Goal: Obtain resource: Download file/media

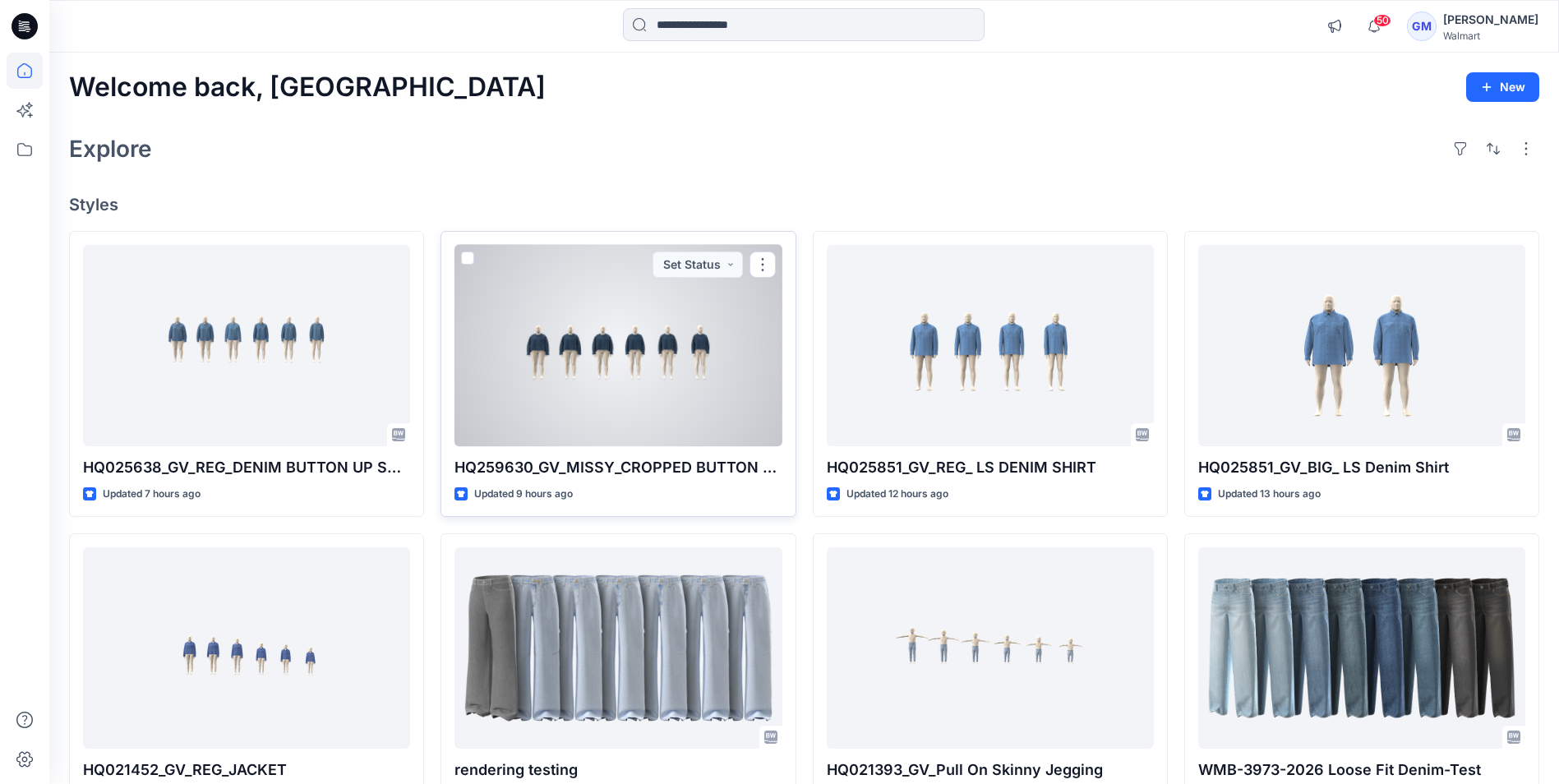
click at [614, 410] on div at bounding box center [618, 346] width 327 height 201
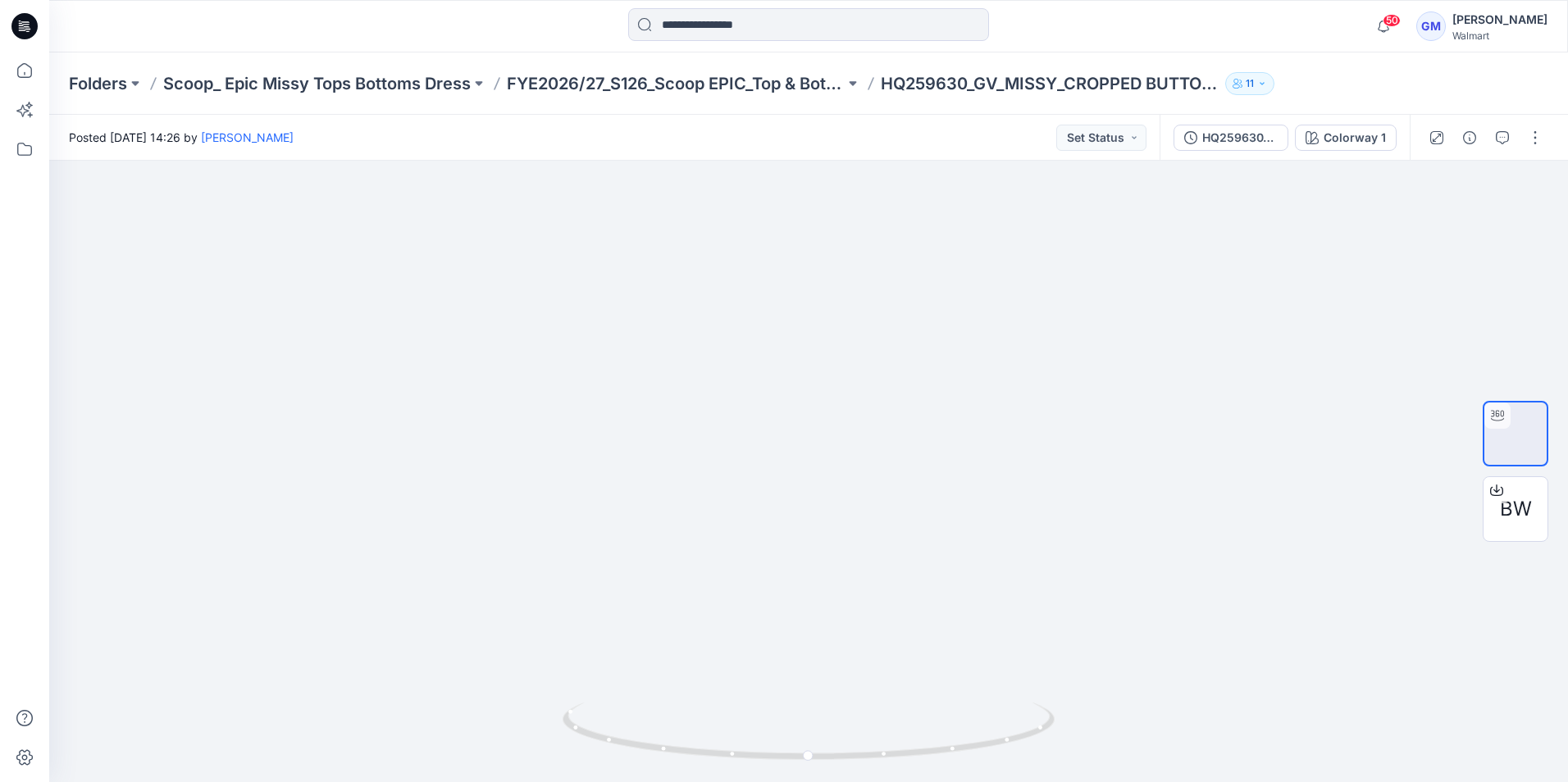
click at [24, 19] on icon at bounding box center [24, 26] width 26 height 26
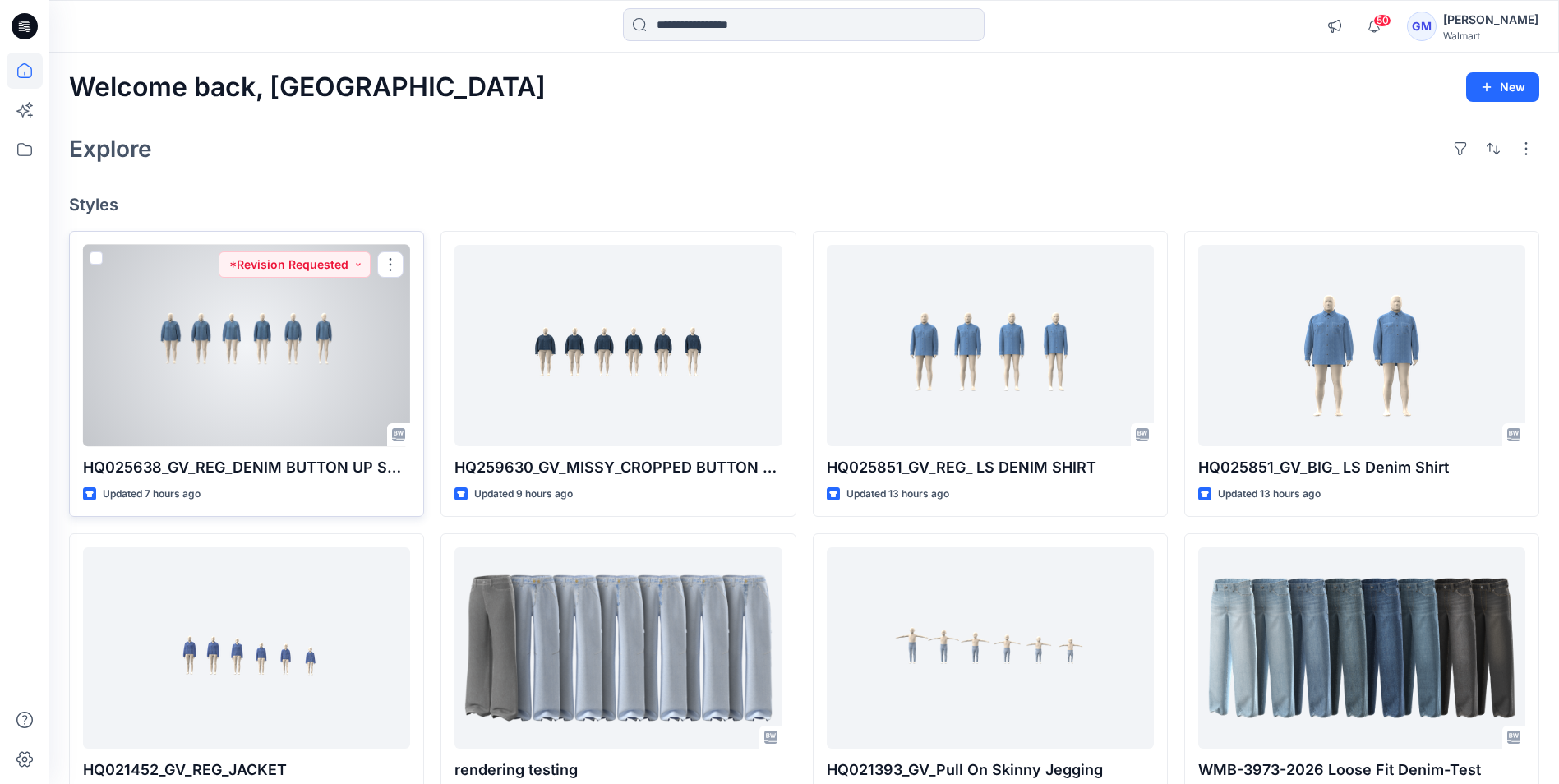
click at [262, 334] on div at bounding box center [246, 346] width 327 height 201
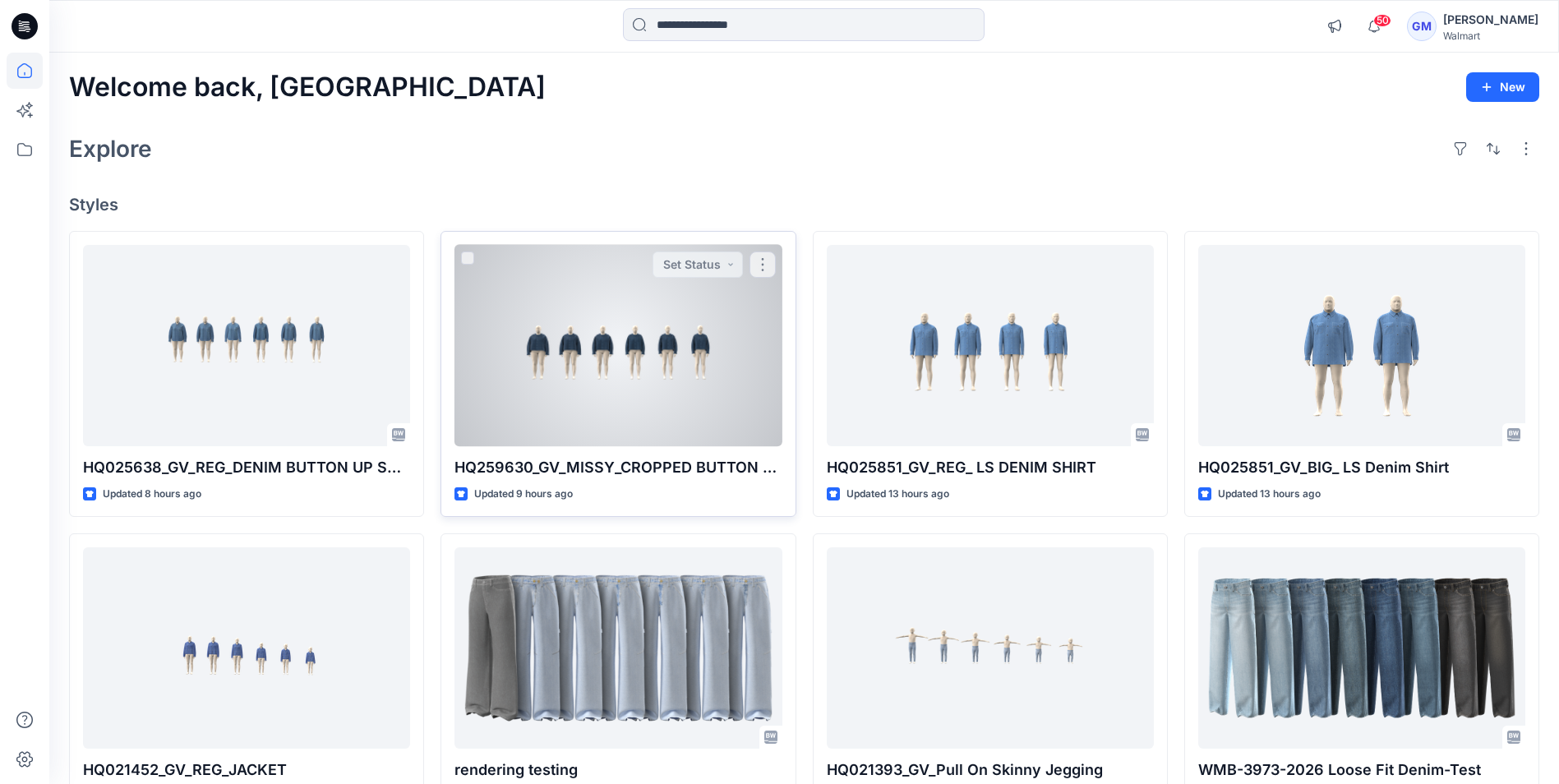
click at [605, 298] on div at bounding box center [618, 346] width 327 height 201
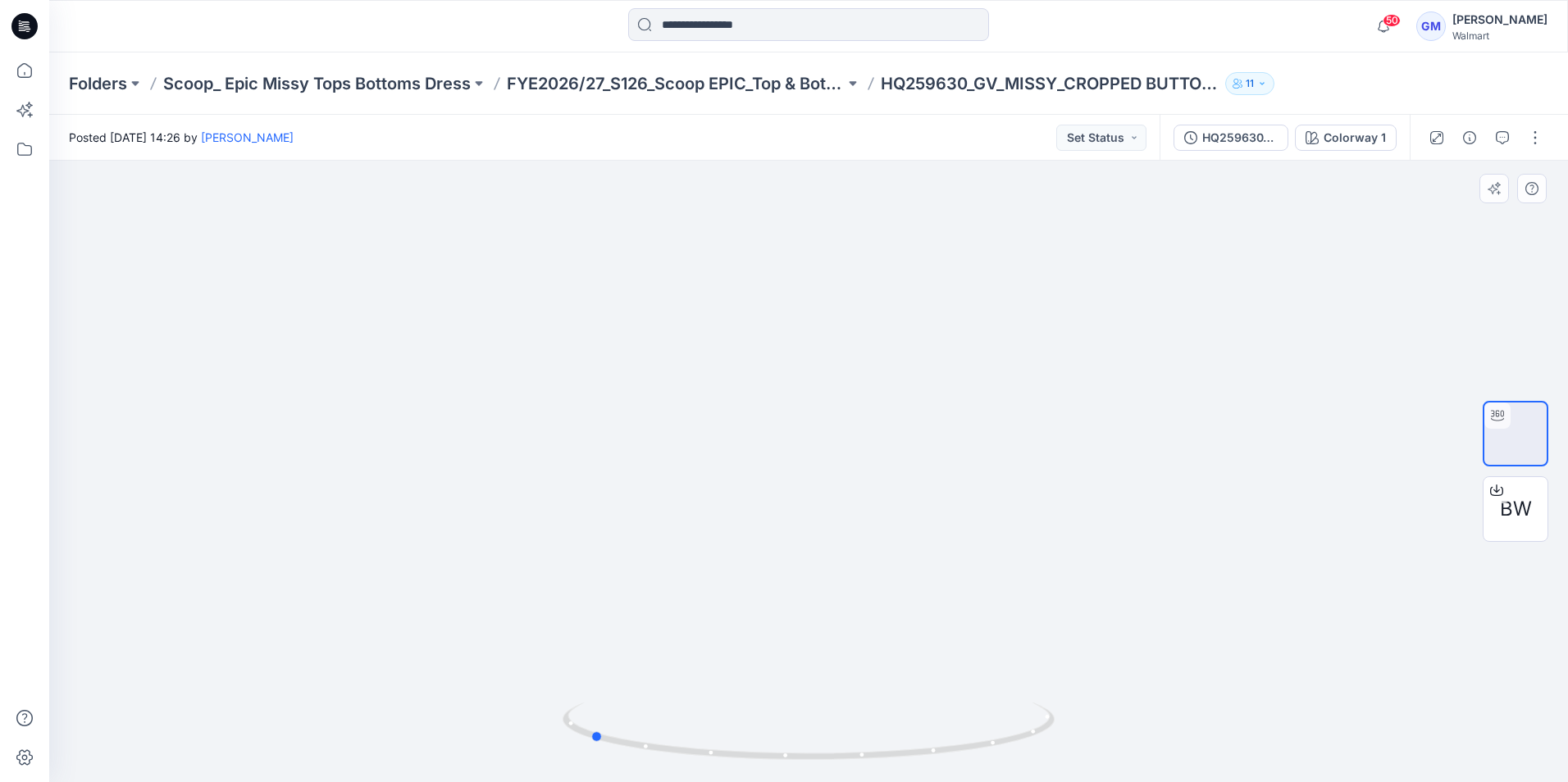
drag, startPoint x: 1008, startPoint y: 731, endPoint x: 790, endPoint y: 688, distance: 222.2
click at [790, 688] on div at bounding box center [808, 471] width 1519 height 622
drag, startPoint x: 902, startPoint y: 739, endPoint x: 420, endPoint y: 647, distance: 490.7
click at [420, 647] on div at bounding box center [808, 471] width 1519 height 622
click at [27, 24] on icon at bounding box center [25, 24] width 8 height 1
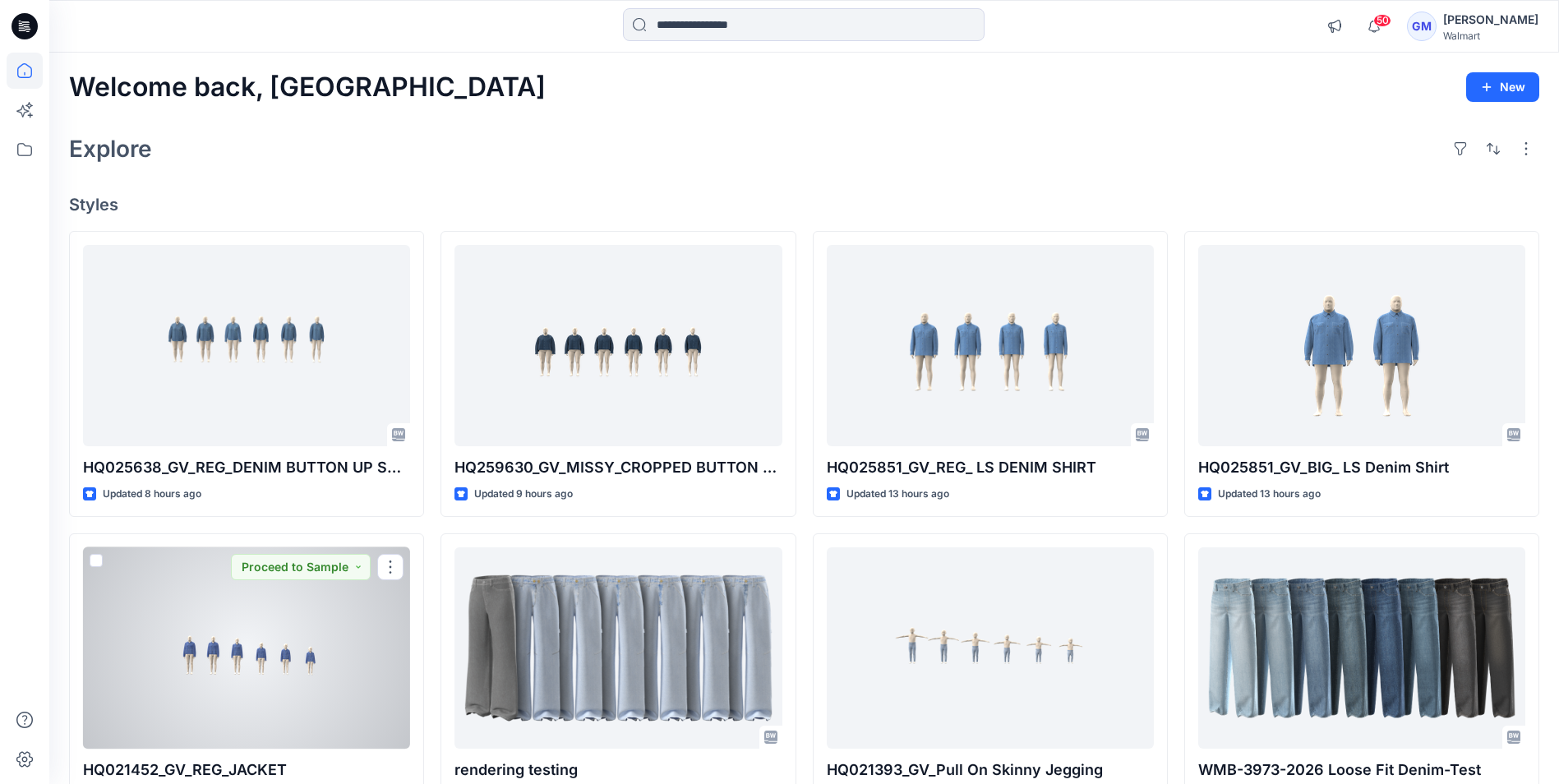
click at [236, 650] on div at bounding box center [246, 648] width 327 height 201
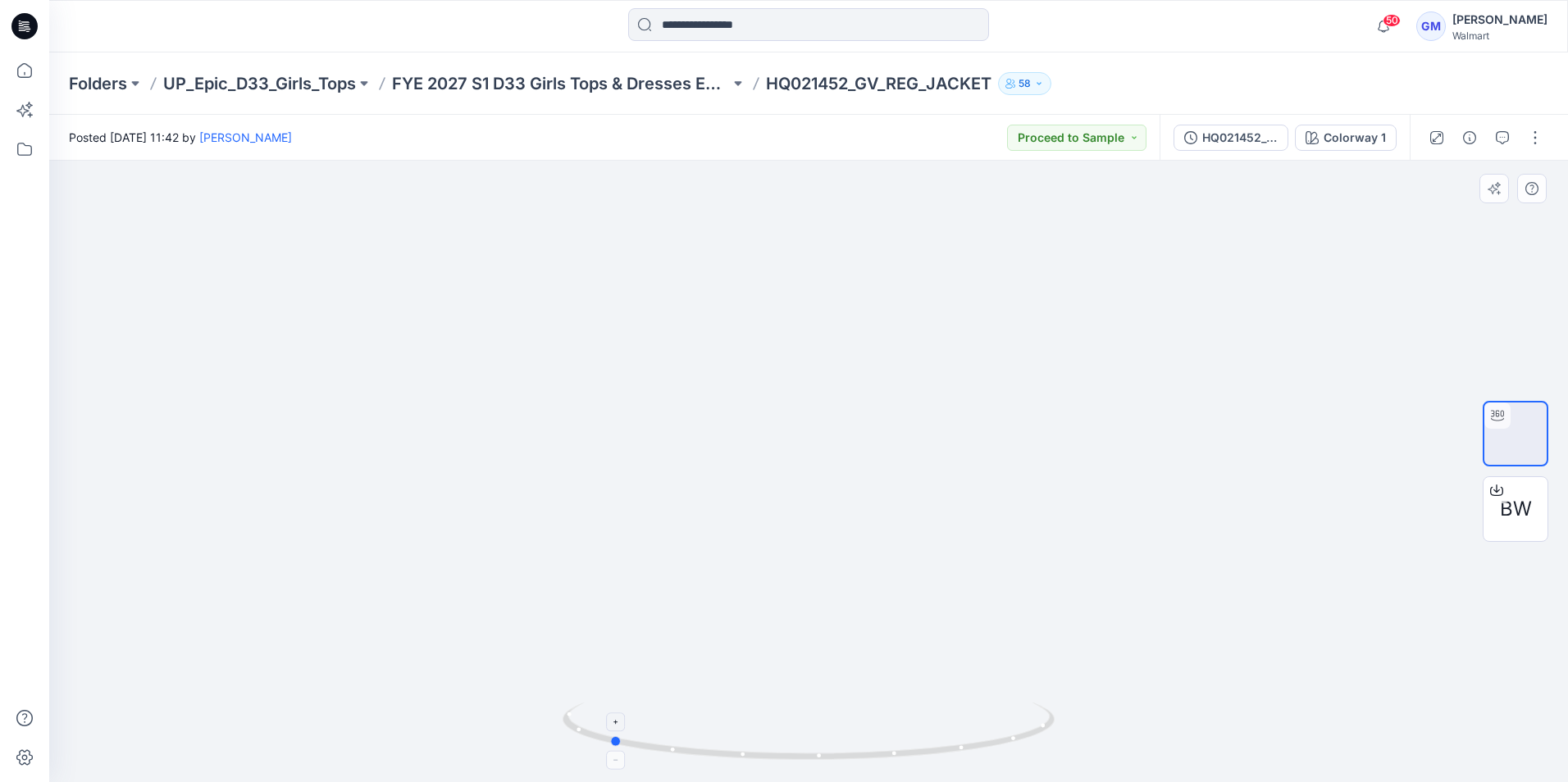
drag, startPoint x: 976, startPoint y: 739, endPoint x: 776, endPoint y: 748, distance: 200.2
click at [776, 748] on icon at bounding box center [811, 733] width 496 height 62
drag, startPoint x: 897, startPoint y: 741, endPoint x: 817, endPoint y: 699, distance: 90.4
click at [817, 699] on div at bounding box center [808, 471] width 1519 height 622
drag, startPoint x: 947, startPoint y: 742, endPoint x: 1253, endPoint y: 716, distance: 307.1
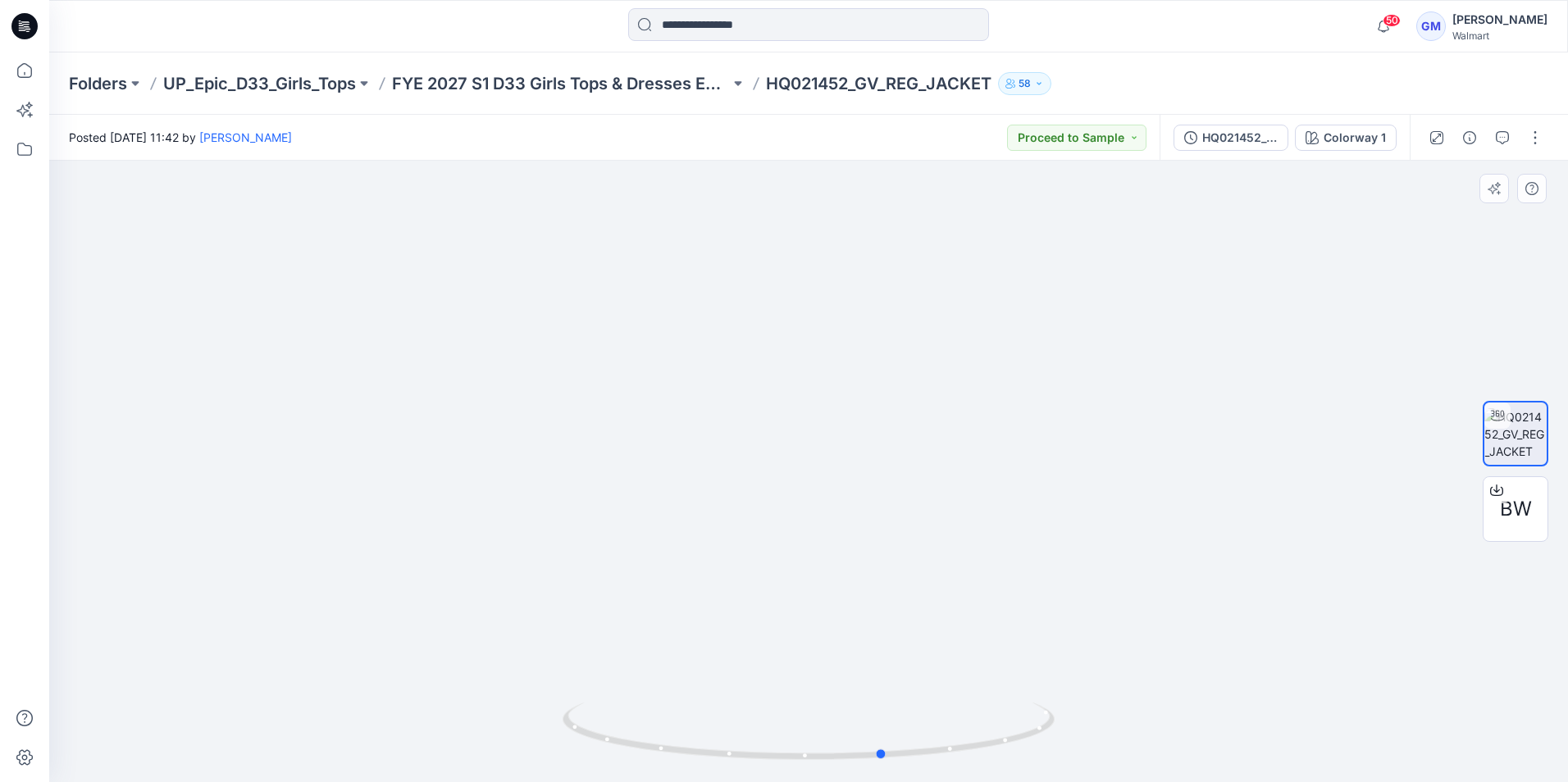
click at [1253, 716] on div at bounding box center [808, 471] width 1519 height 622
drag, startPoint x: 1014, startPoint y: 740, endPoint x: 1025, endPoint y: 710, distance: 32.0
click at [964, 722] on icon at bounding box center [811, 733] width 496 height 62
click at [1005, 739] on icon at bounding box center [811, 733] width 496 height 62
drag, startPoint x: 1032, startPoint y: 720, endPoint x: 780, endPoint y: 720, distance: 252.0
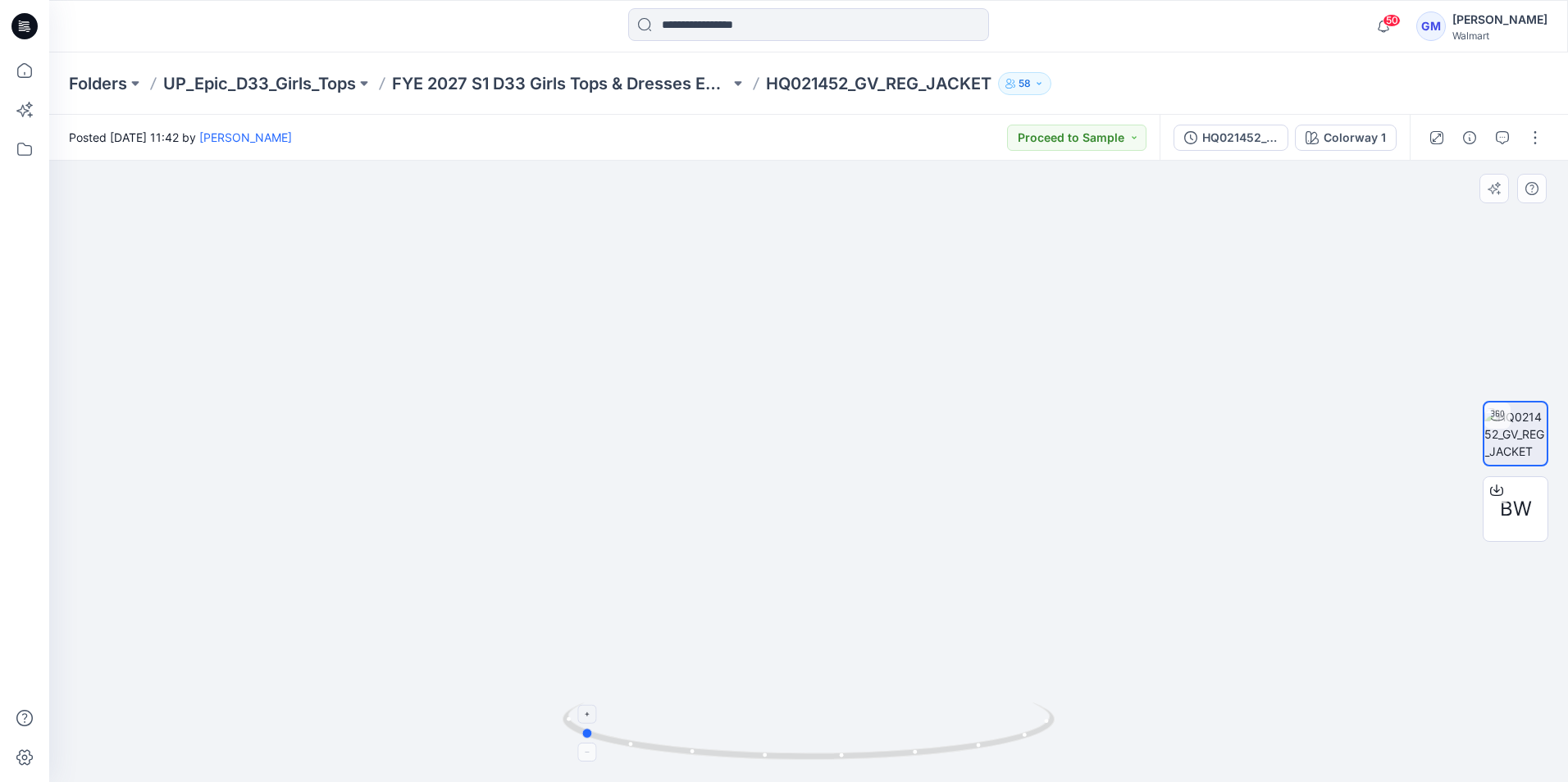
click at [780, 720] on icon at bounding box center [811, 733] width 496 height 62
drag, startPoint x: 843, startPoint y: 754, endPoint x: 940, endPoint y: 754, distance: 97.0
drag, startPoint x: 803, startPoint y: 759, endPoint x: 740, endPoint y: 692, distance: 92.0
click at [740, 692] on div at bounding box center [808, 471] width 1519 height 622
click at [899, 444] on img at bounding box center [808, 471] width 1599 height 1599
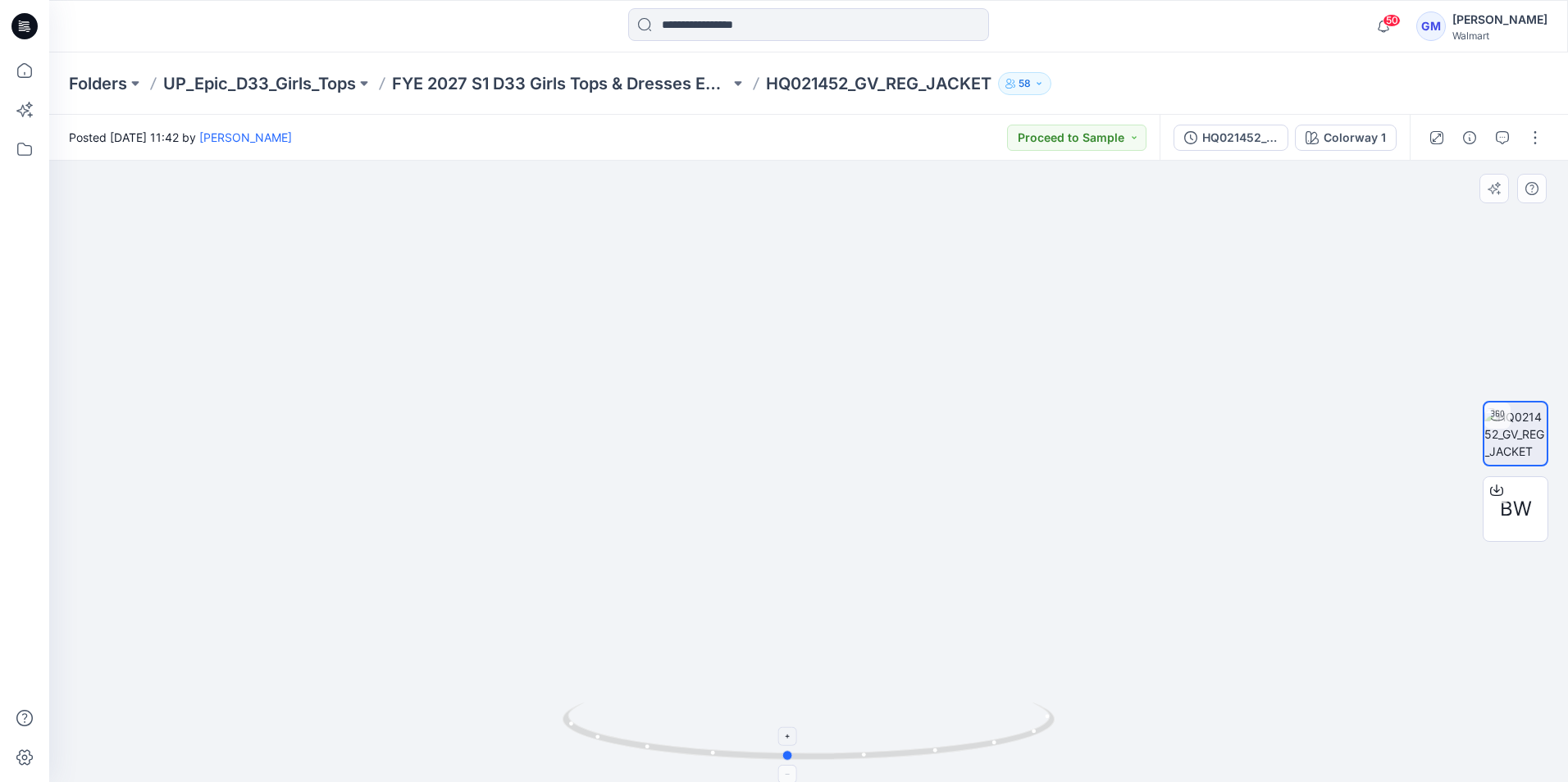
drag, startPoint x: 835, startPoint y: 739, endPoint x: 998, endPoint y: 735, distance: 163.0
click at [998, 735] on icon at bounding box center [811, 733] width 496 height 62
click at [30, 58] on icon at bounding box center [24, 70] width 36 height 36
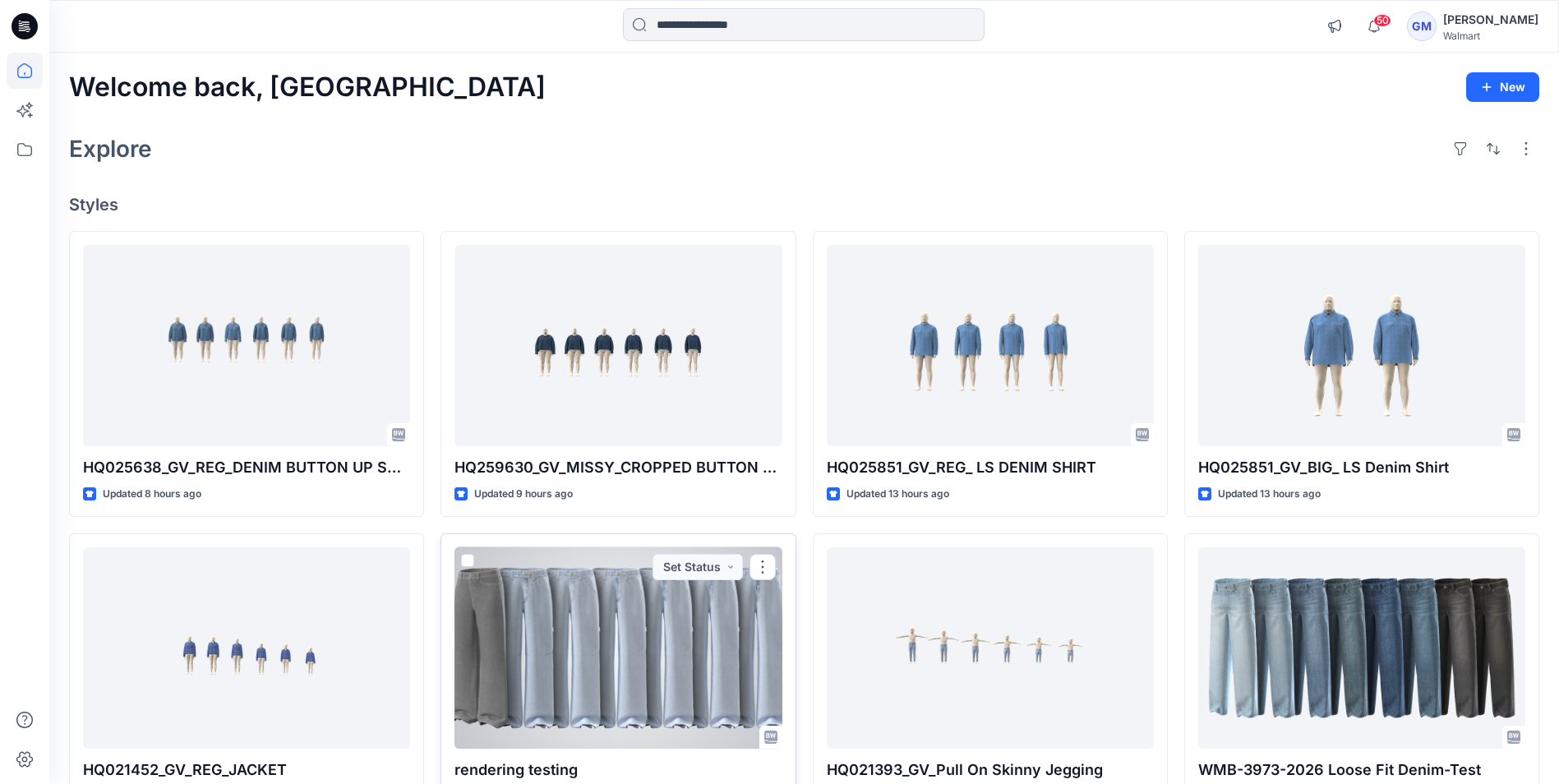
click at [672, 694] on div at bounding box center [618, 648] width 327 height 201
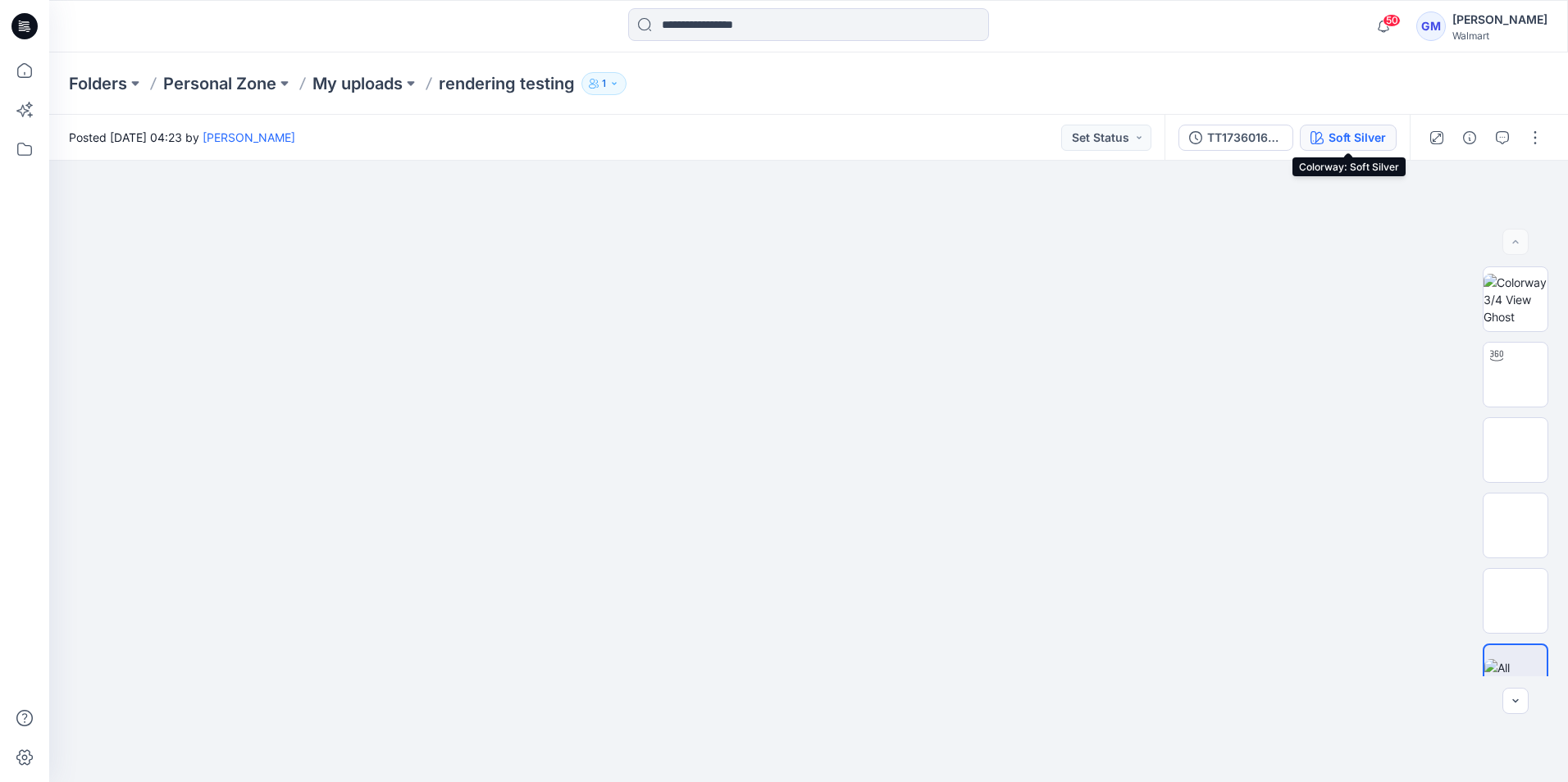
click at [1367, 132] on div "Soft Silver" at bounding box center [1357, 138] width 57 height 18
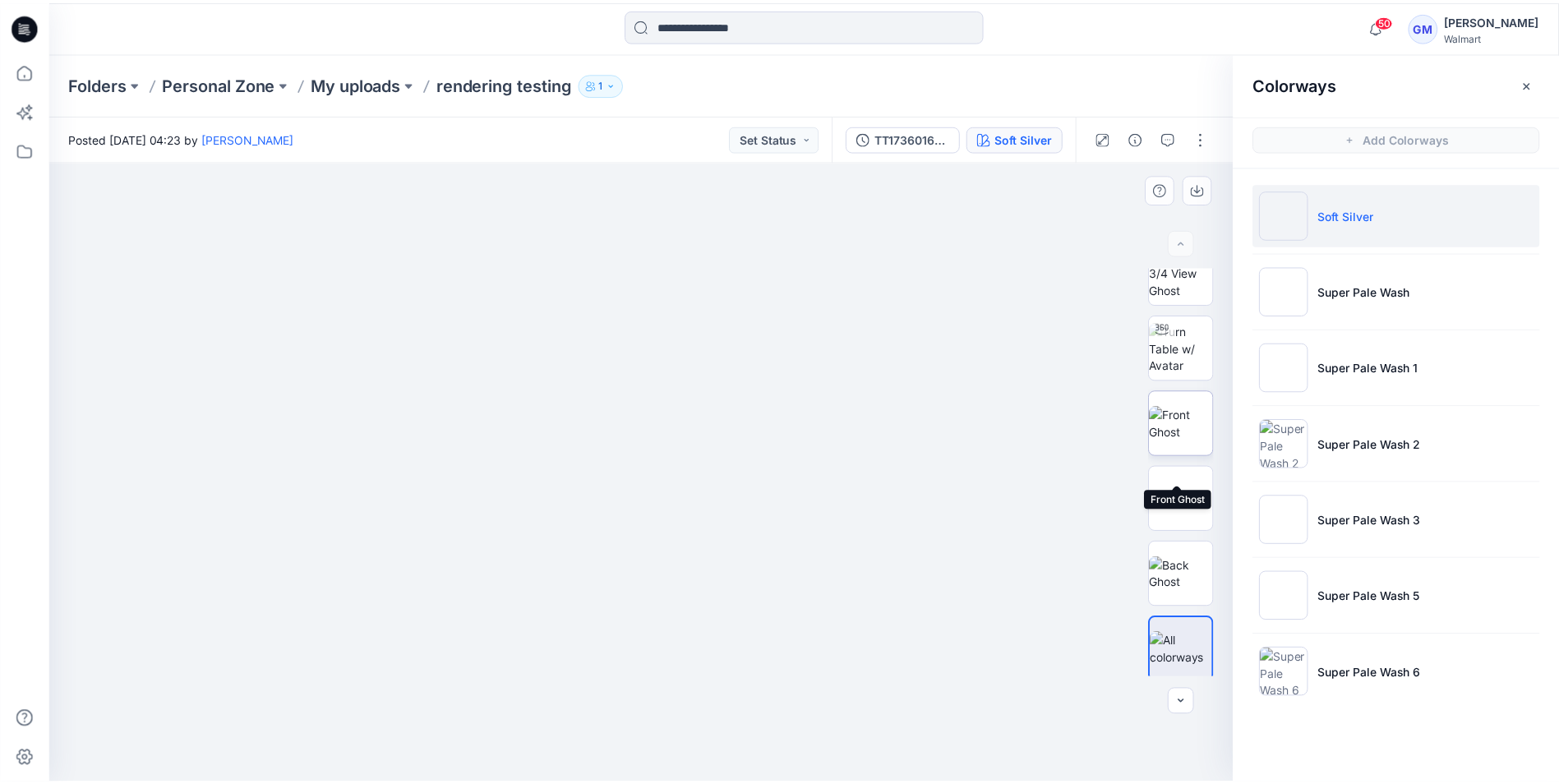
scroll to position [33, 0]
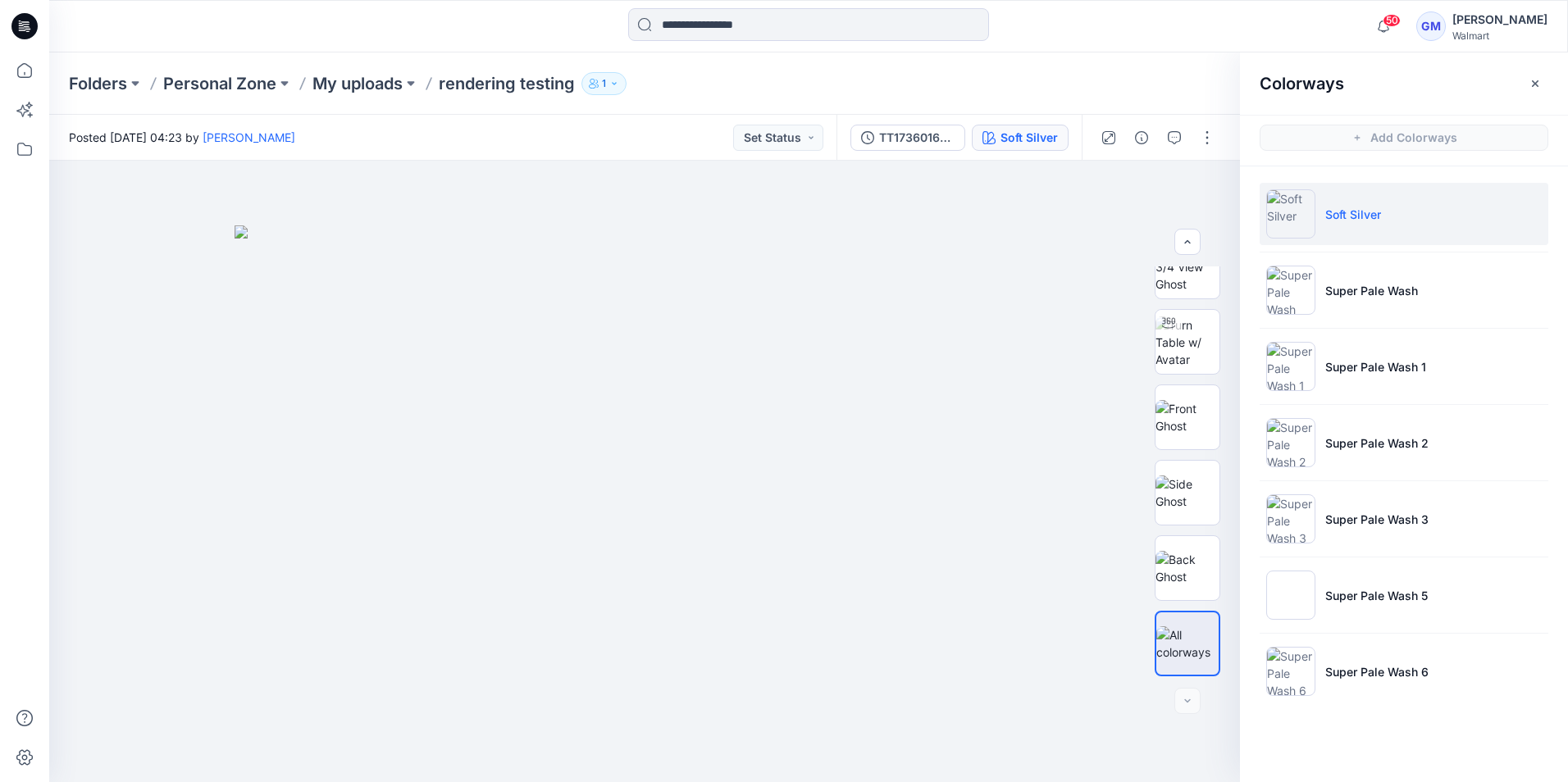
click at [28, 30] on icon at bounding box center [27, 29] width 6 height 1
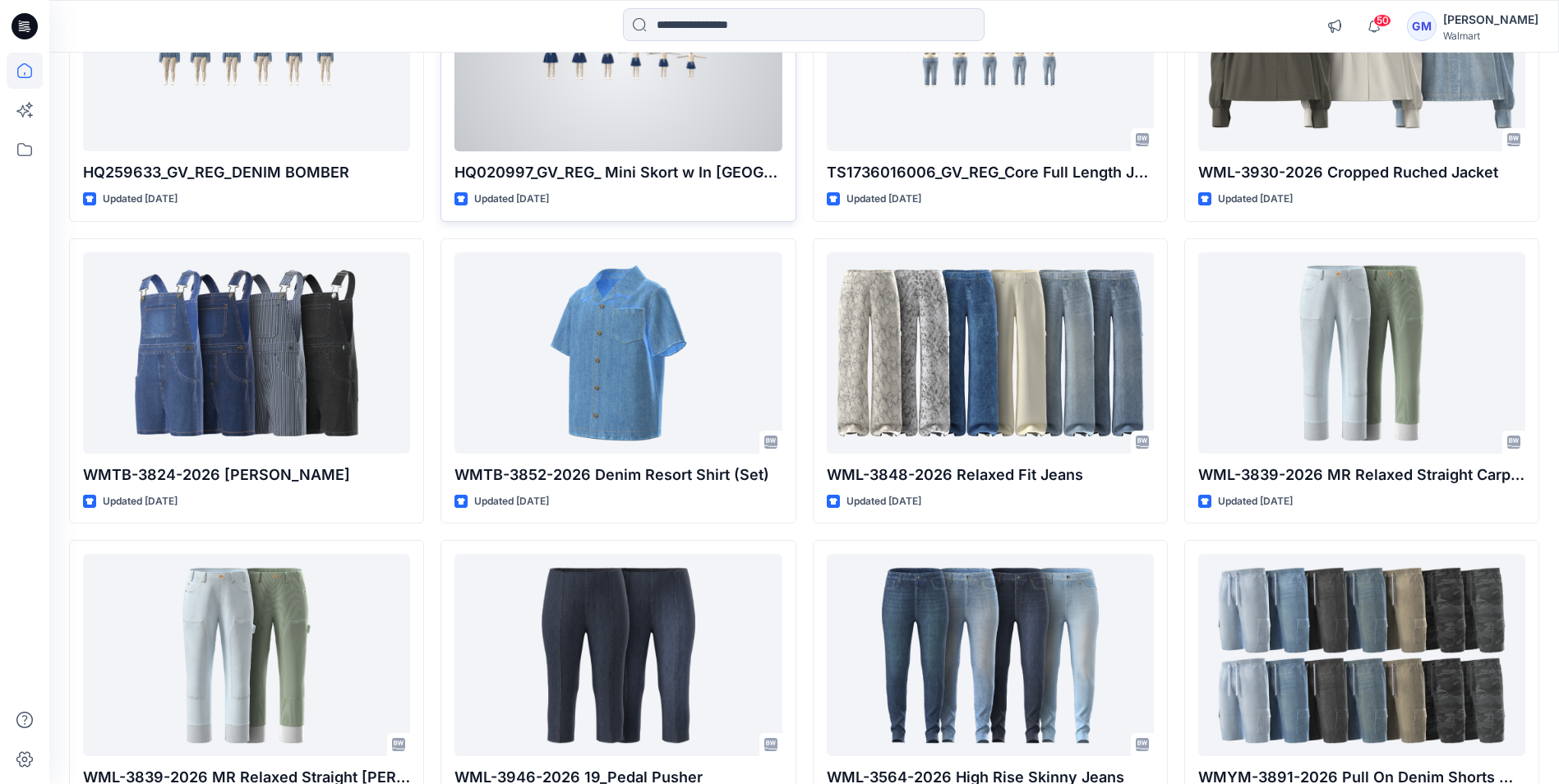
scroll to position [1233, 0]
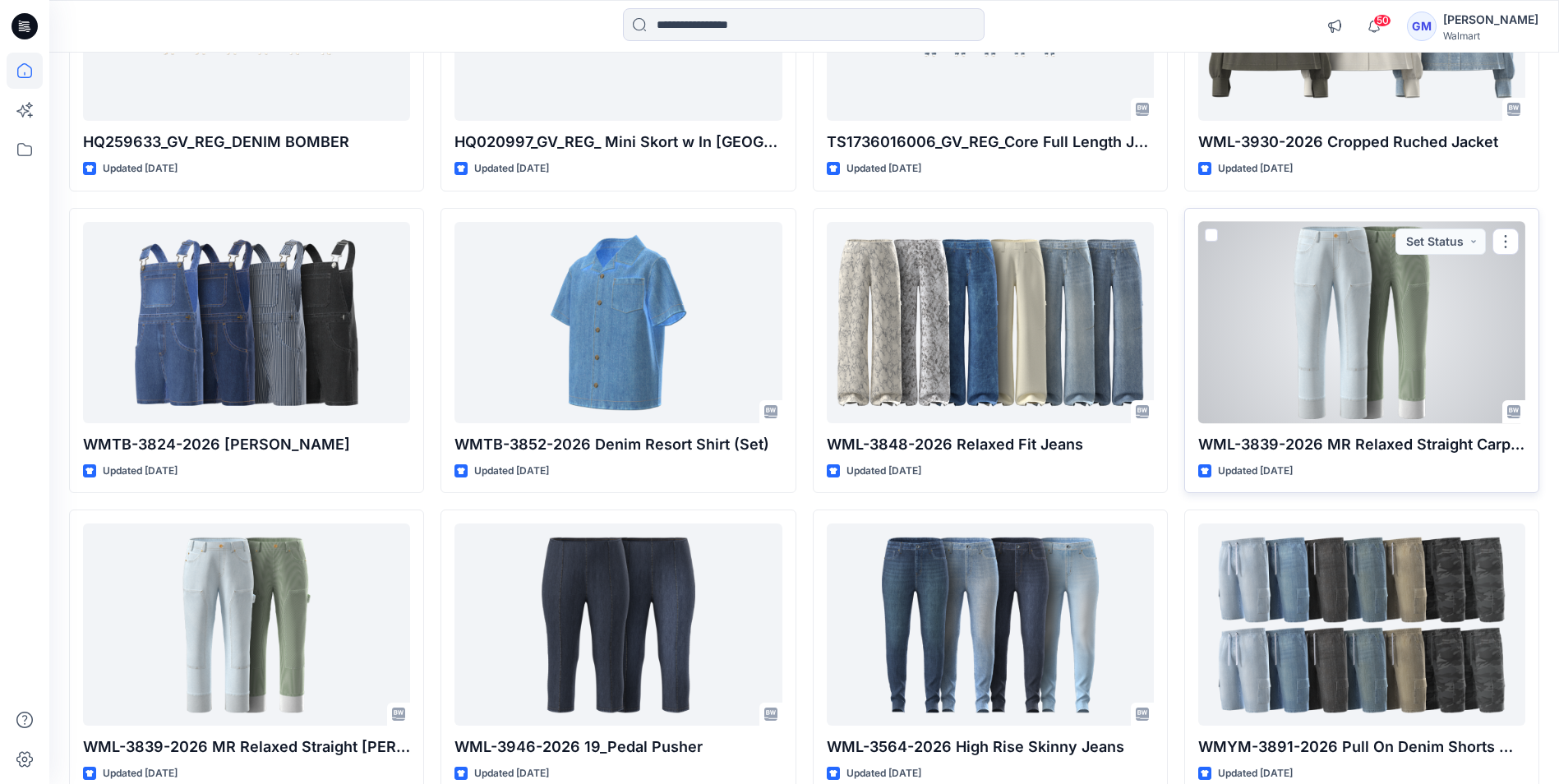
click at [1298, 351] on div at bounding box center [1362, 322] width 327 height 201
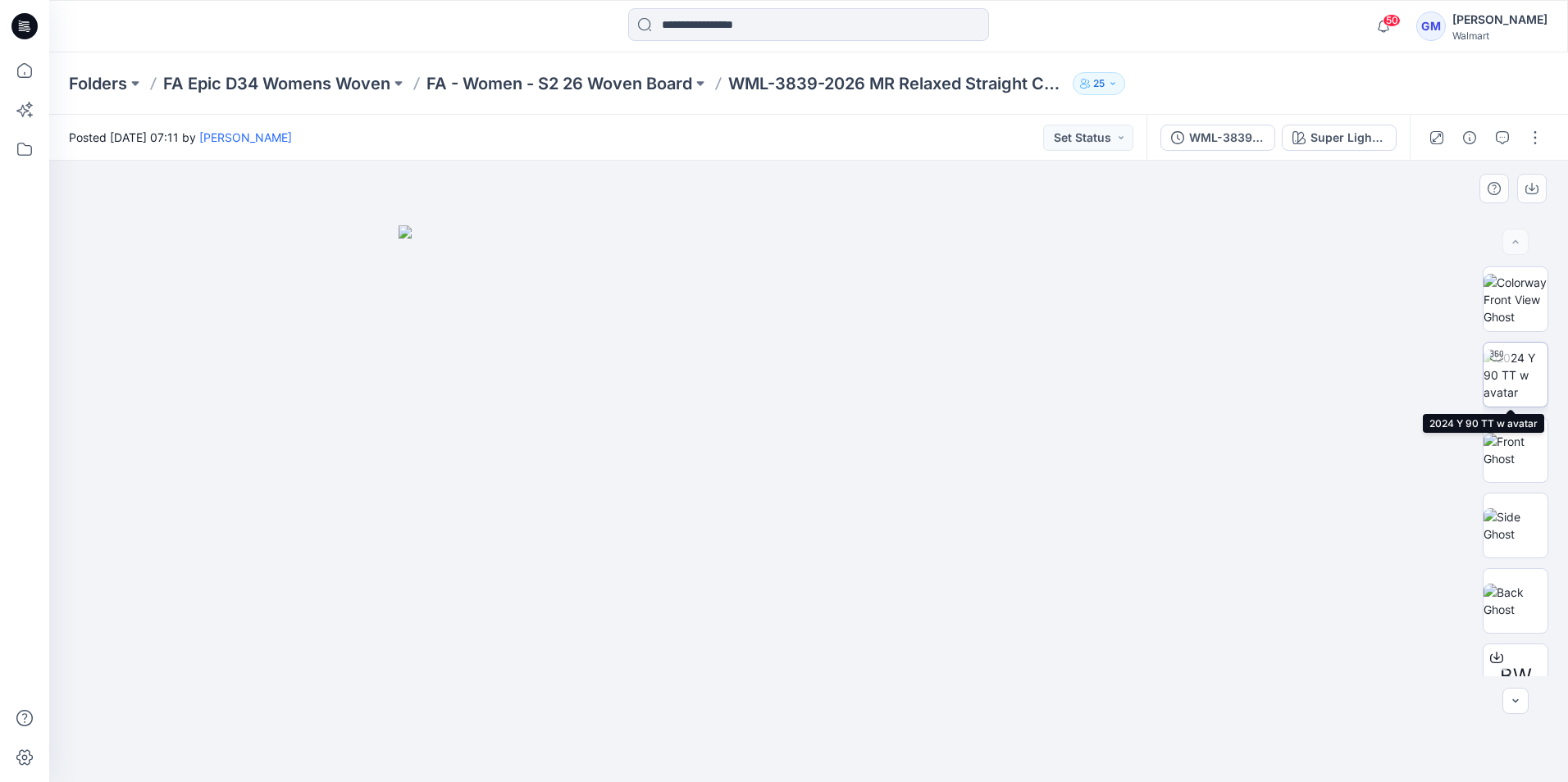
click at [1511, 386] on img at bounding box center [1516, 375] width 64 height 51
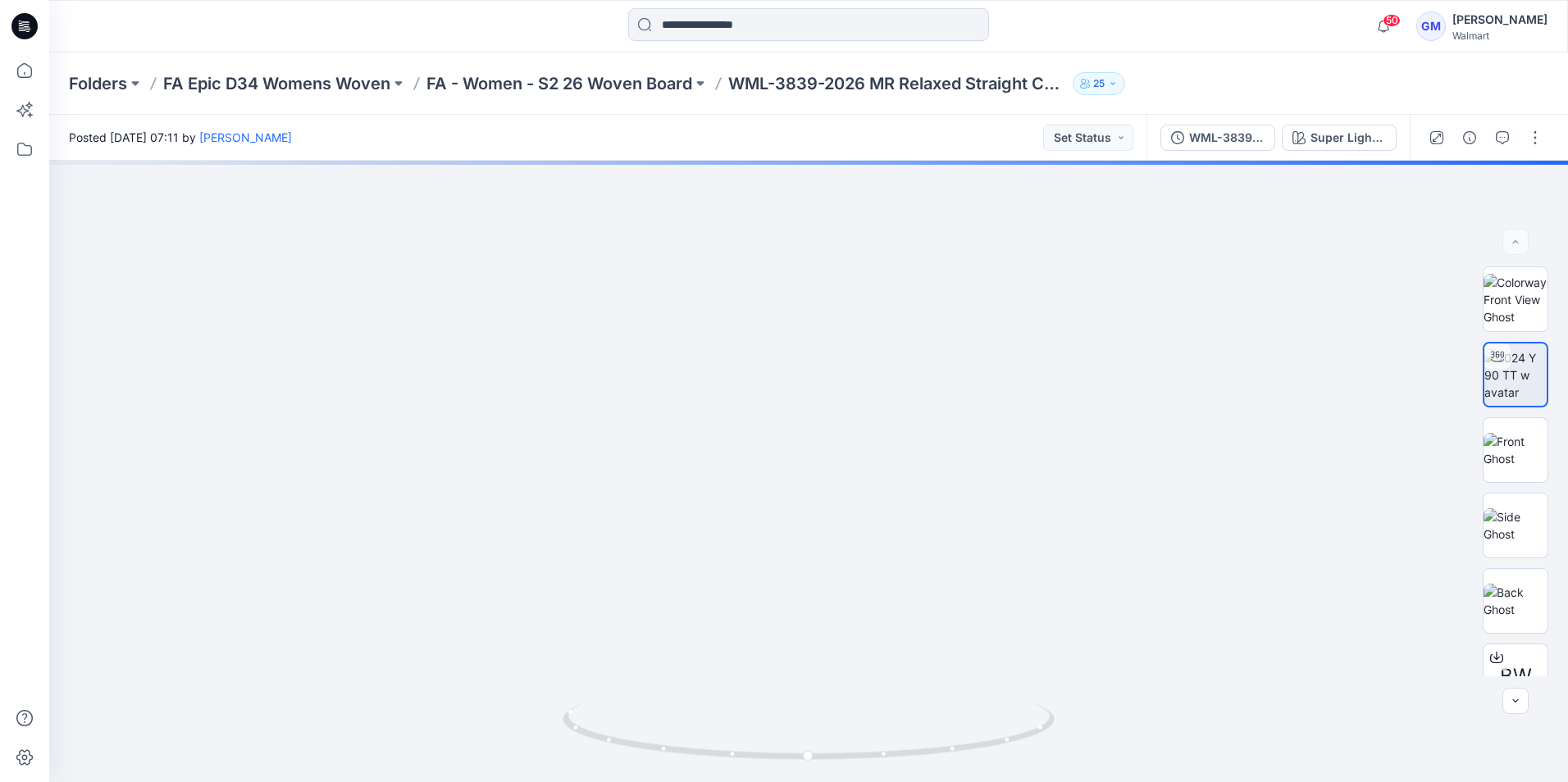
drag, startPoint x: 852, startPoint y: 650, endPoint x: 853, endPoint y: 108, distance: 542.0
drag, startPoint x: 928, startPoint y: 539, endPoint x: 884, endPoint y: 299, distance: 244.0
drag, startPoint x: 942, startPoint y: 558, endPoint x: 937, endPoint y: 204, distance: 354.0
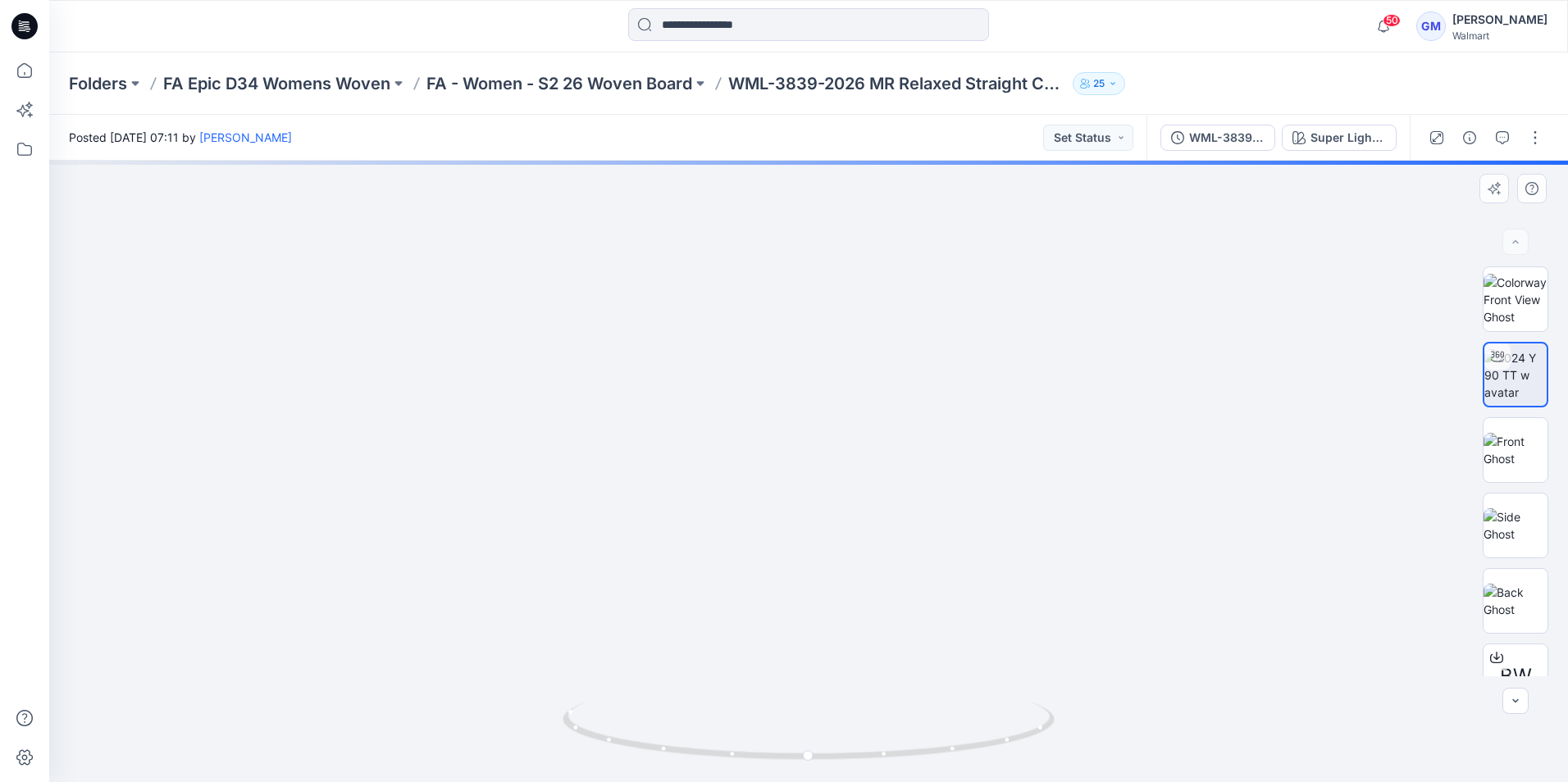
drag, startPoint x: 955, startPoint y: 477, endPoint x: 943, endPoint y: 158, distance: 319.2
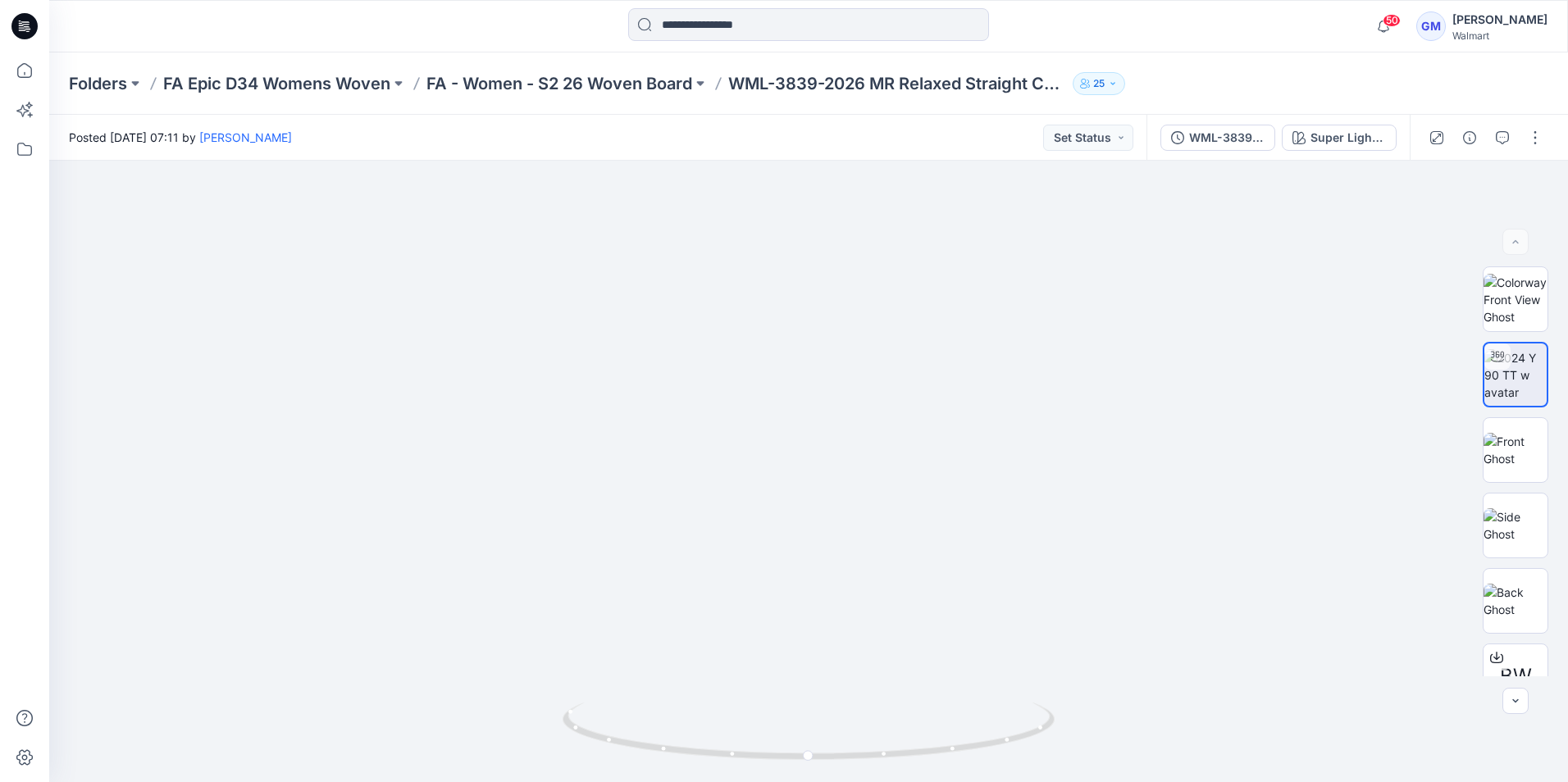
click at [34, 24] on icon at bounding box center [24, 26] width 26 height 26
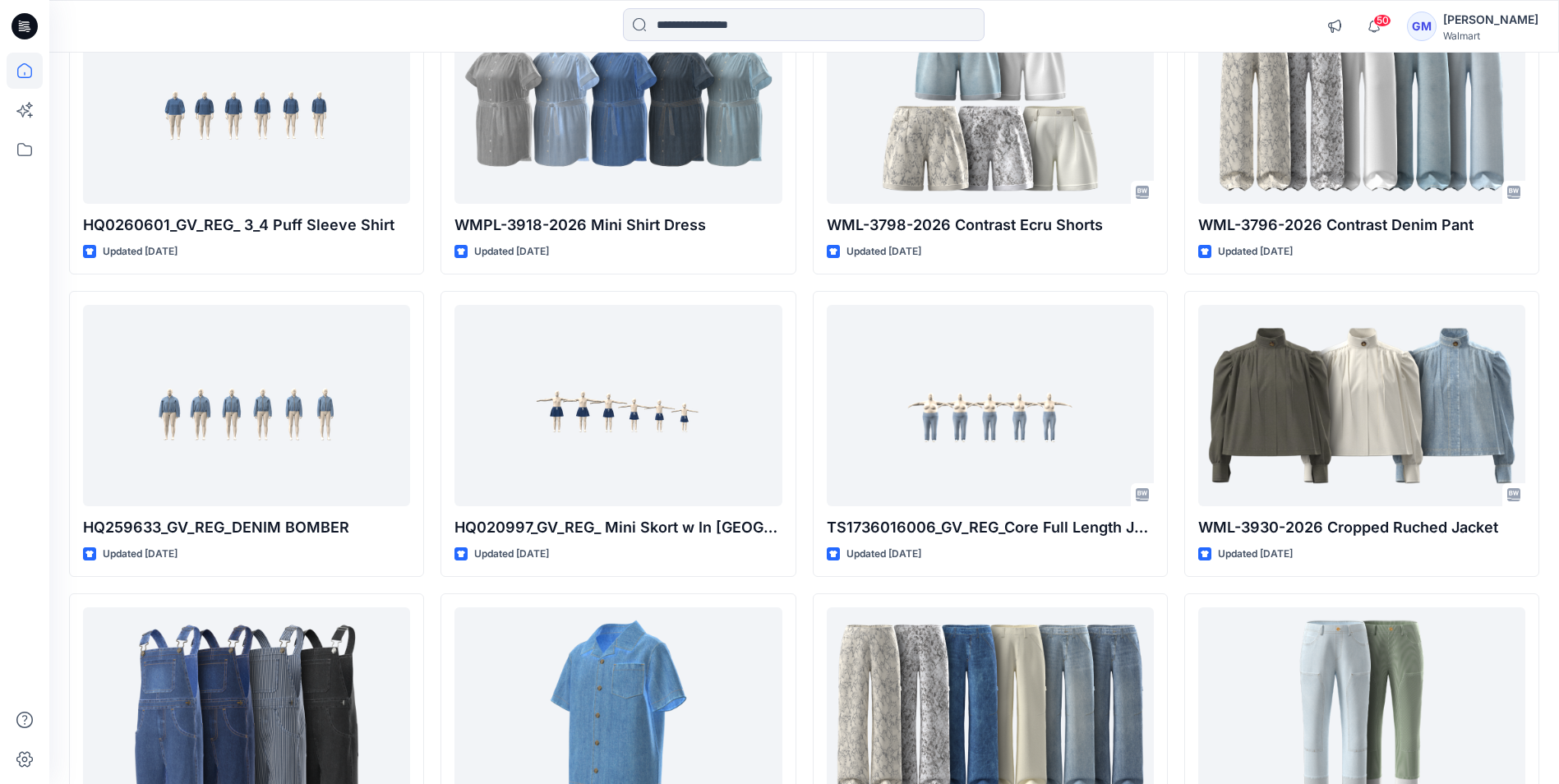
scroll to position [1150, 0]
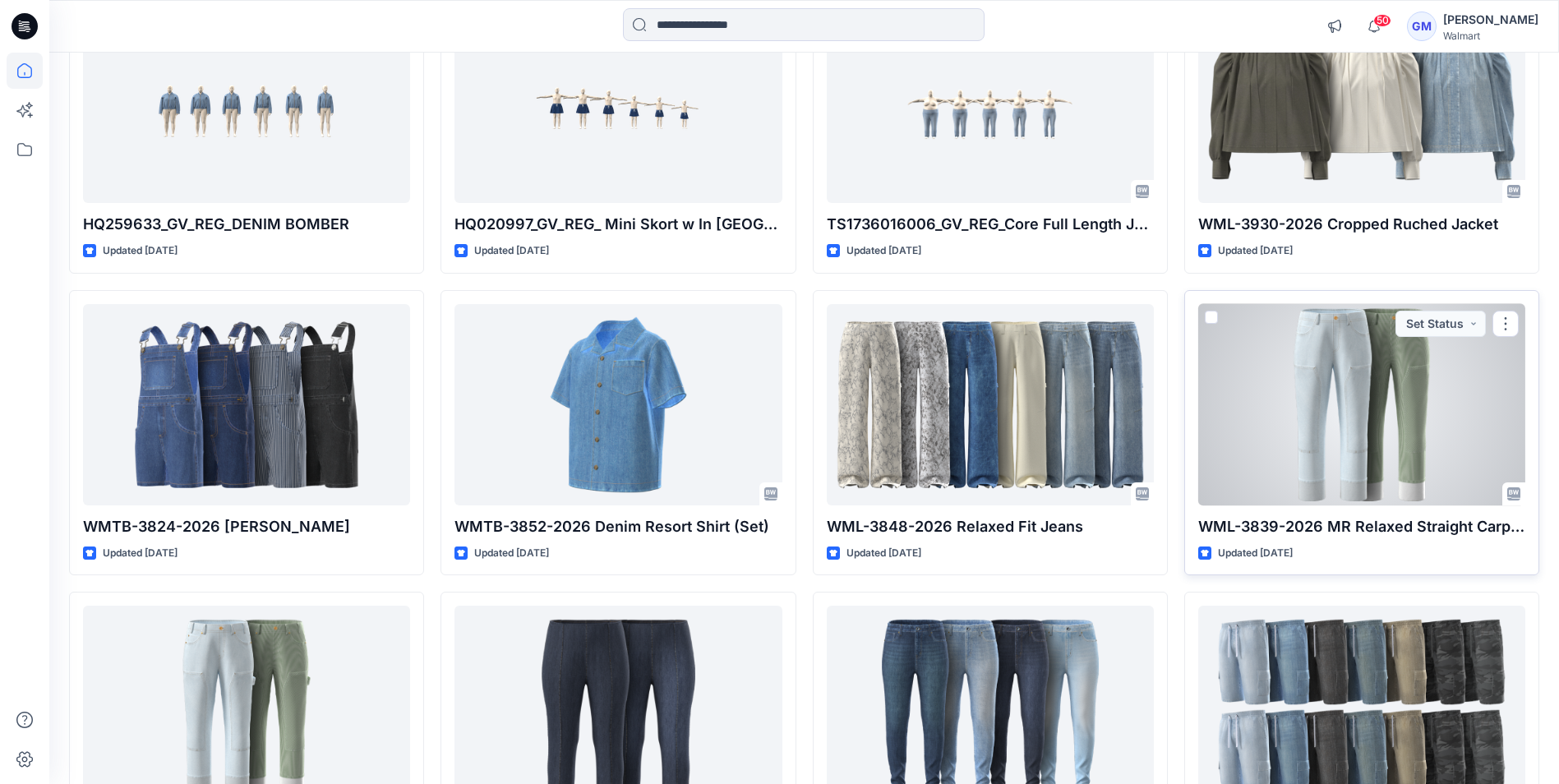
click at [1282, 430] on div at bounding box center [1362, 405] width 327 height 201
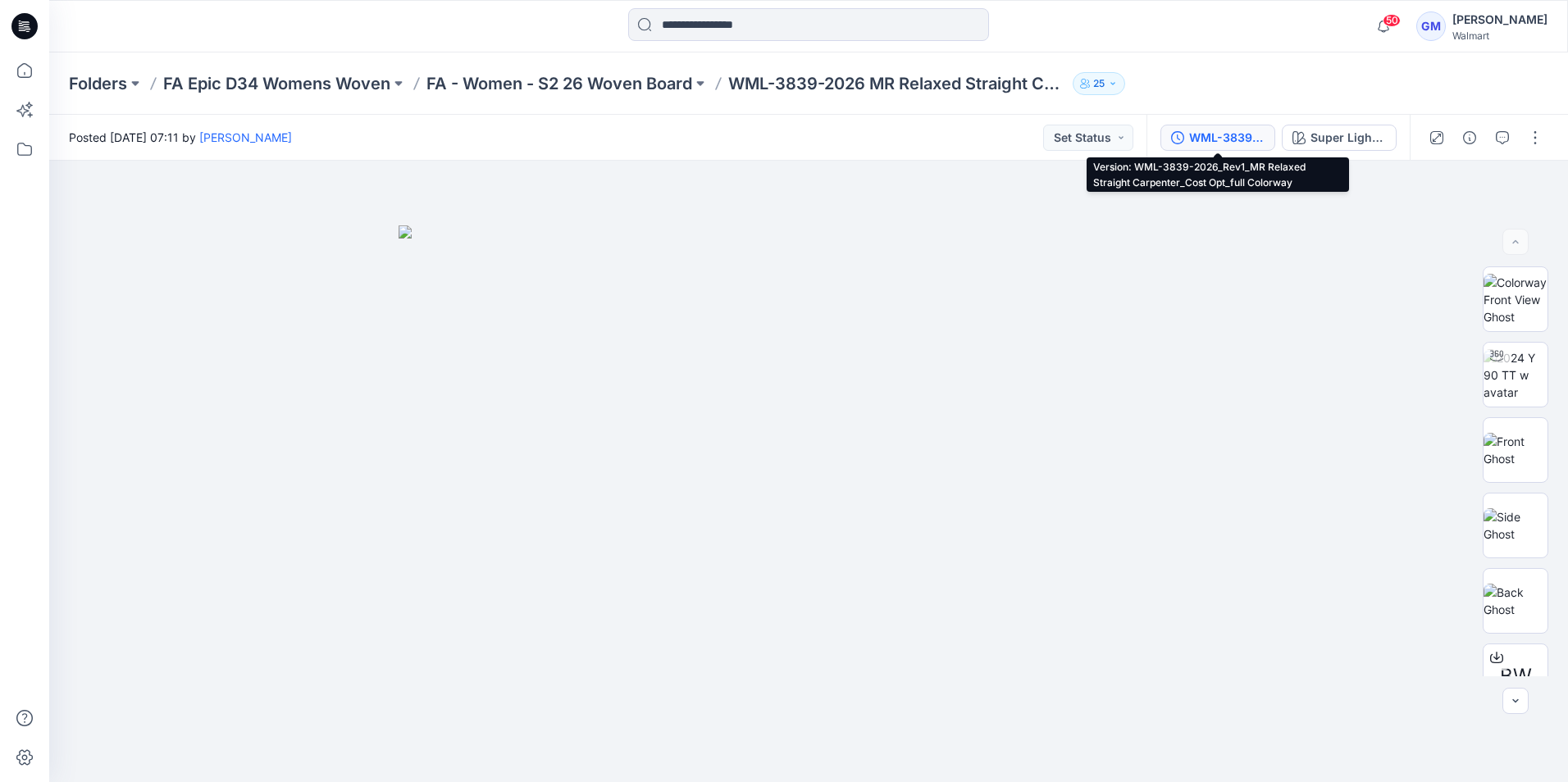
click at [1213, 138] on div "WML-3839-2026_Rev1_MR Relaxed Straight Carpenter_Cost Opt_full Colorway" at bounding box center [1226, 138] width 75 height 18
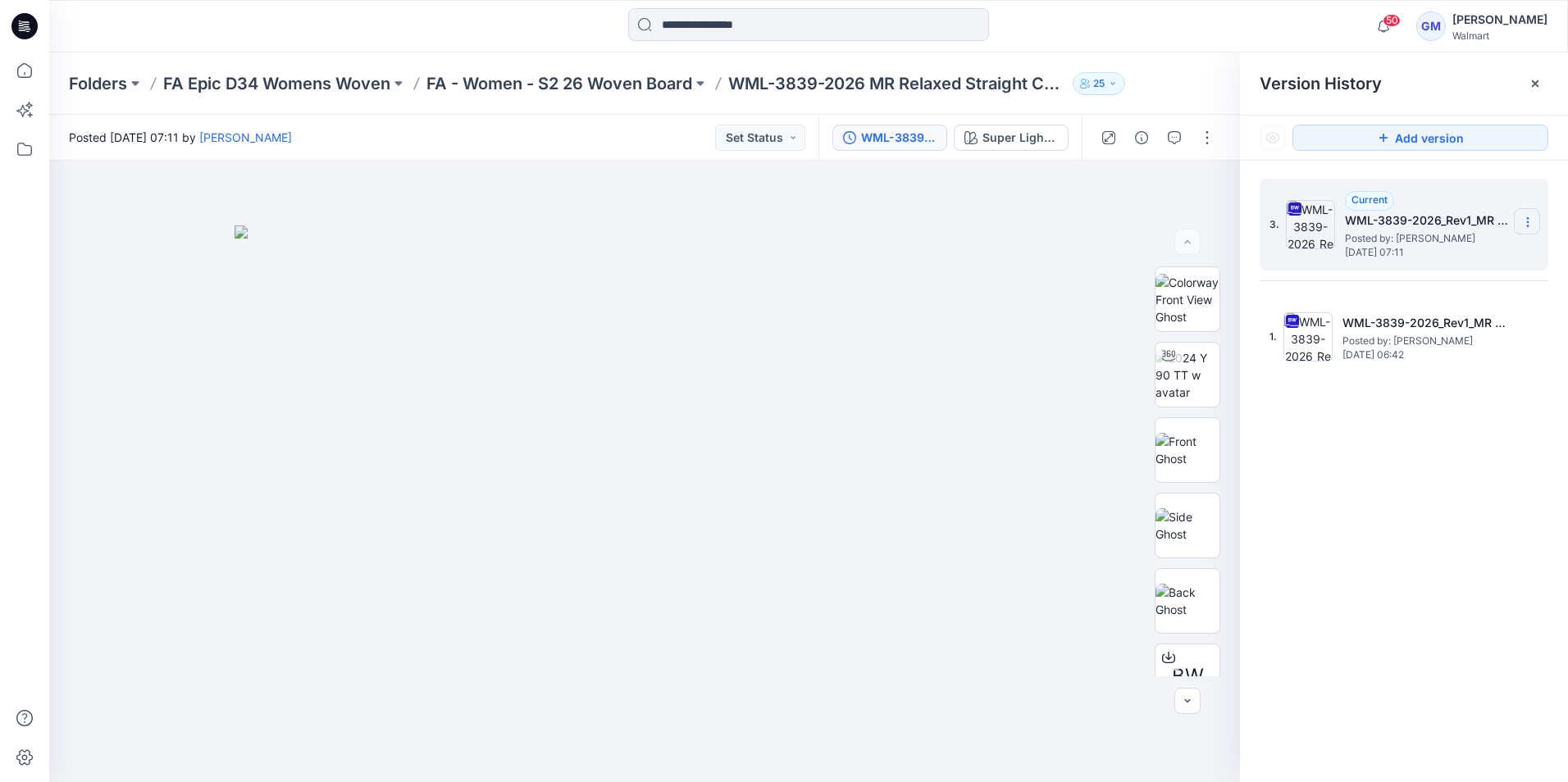
click at [1533, 221] on icon at bounding box center [1528, 223] width 14 height 13
click at [1487, 247] on span "Download Source BW File" at bounding box center [1445, 254] width 137 height 19
click at [520, 17] on div at bounding box center [808, 26] width 760 height 36
click at [31, 33] on icon at bounding box center [24, 26] width 26 height 26
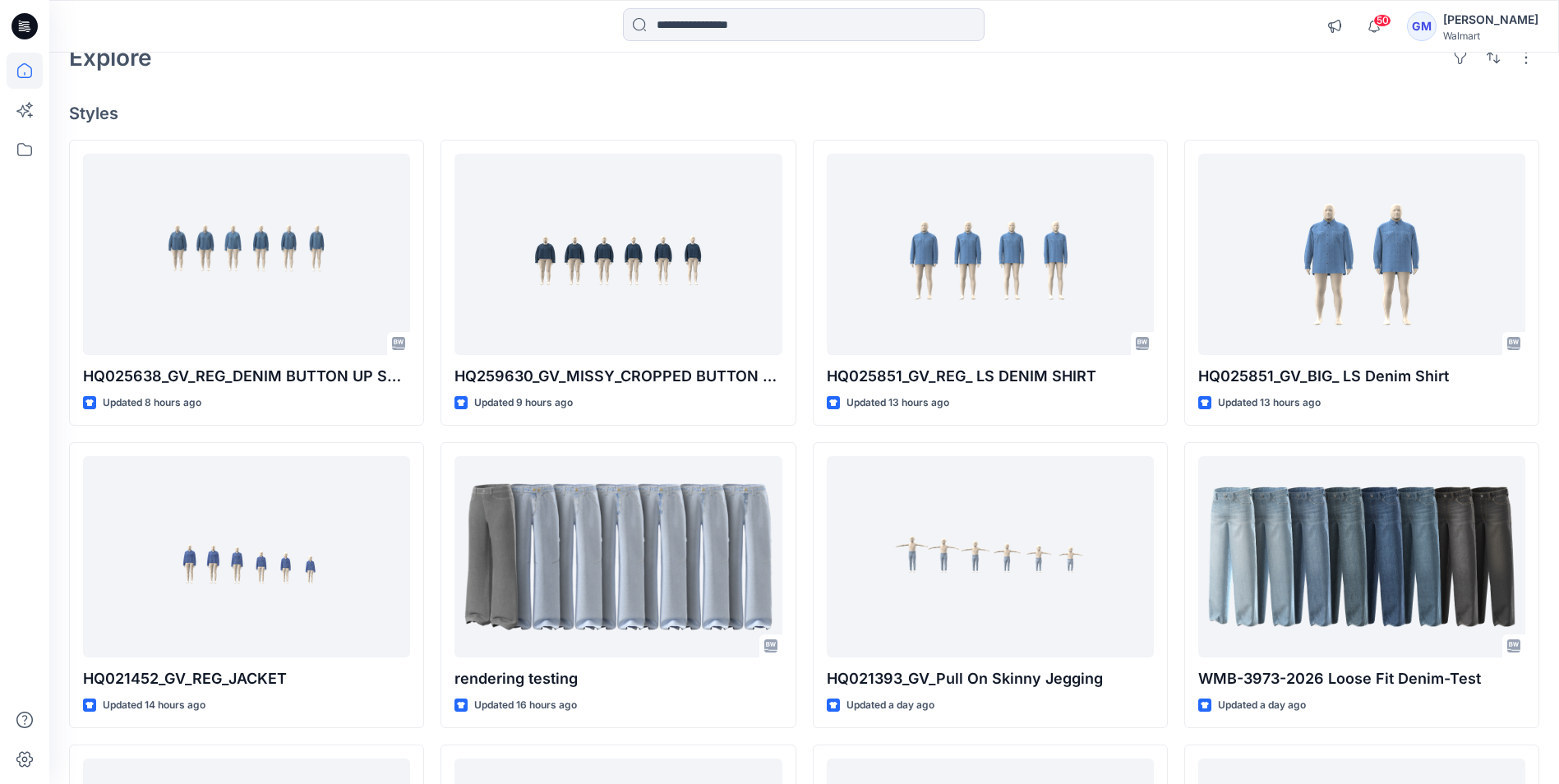
scroll to position [82, 0]
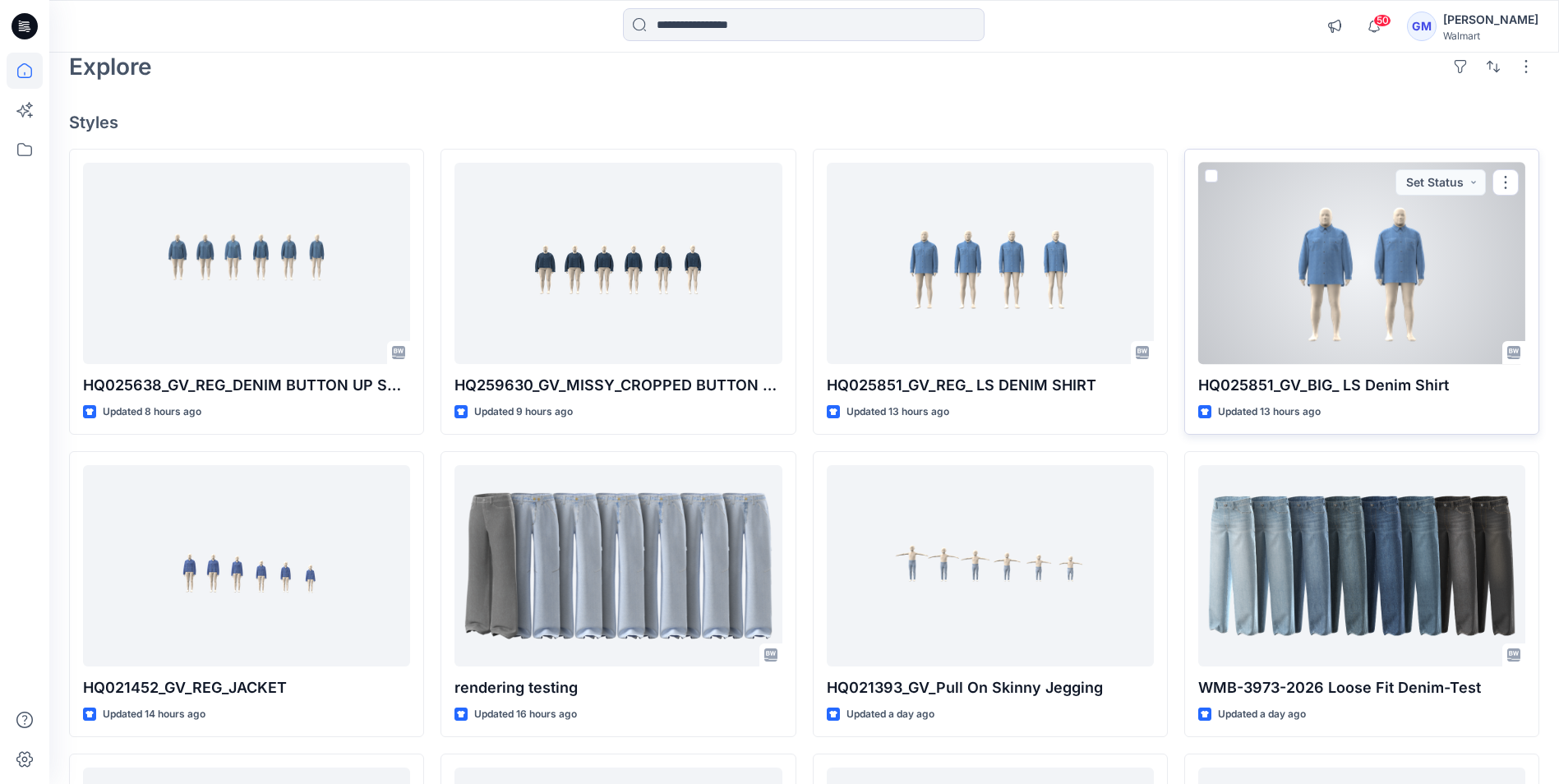
click at [1276, 298] on div at bounding box center [1362, 263] width 327 height 201
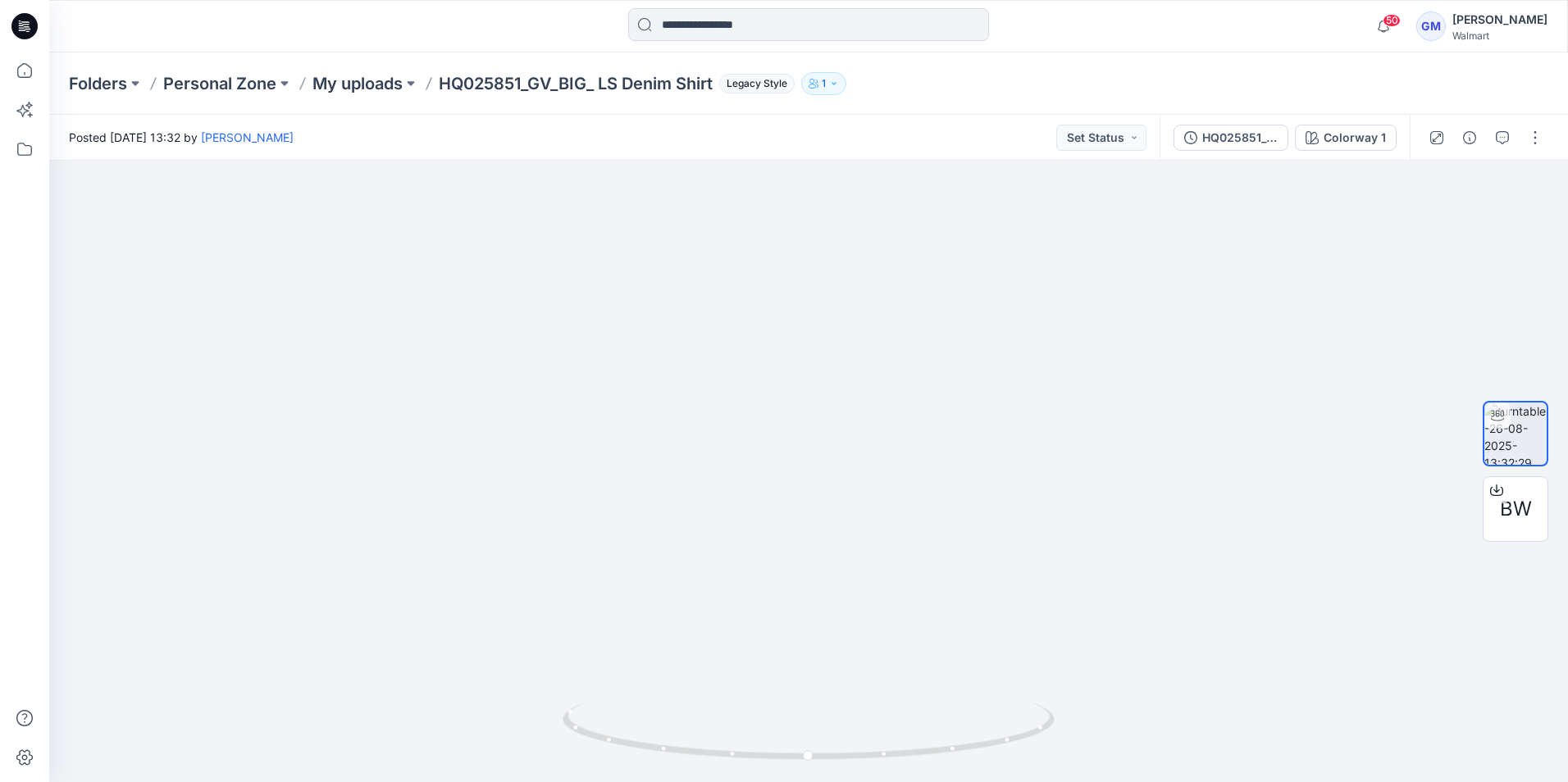
click at [23, 27] on icon at bounding box center [24, 26] width 26 height 26
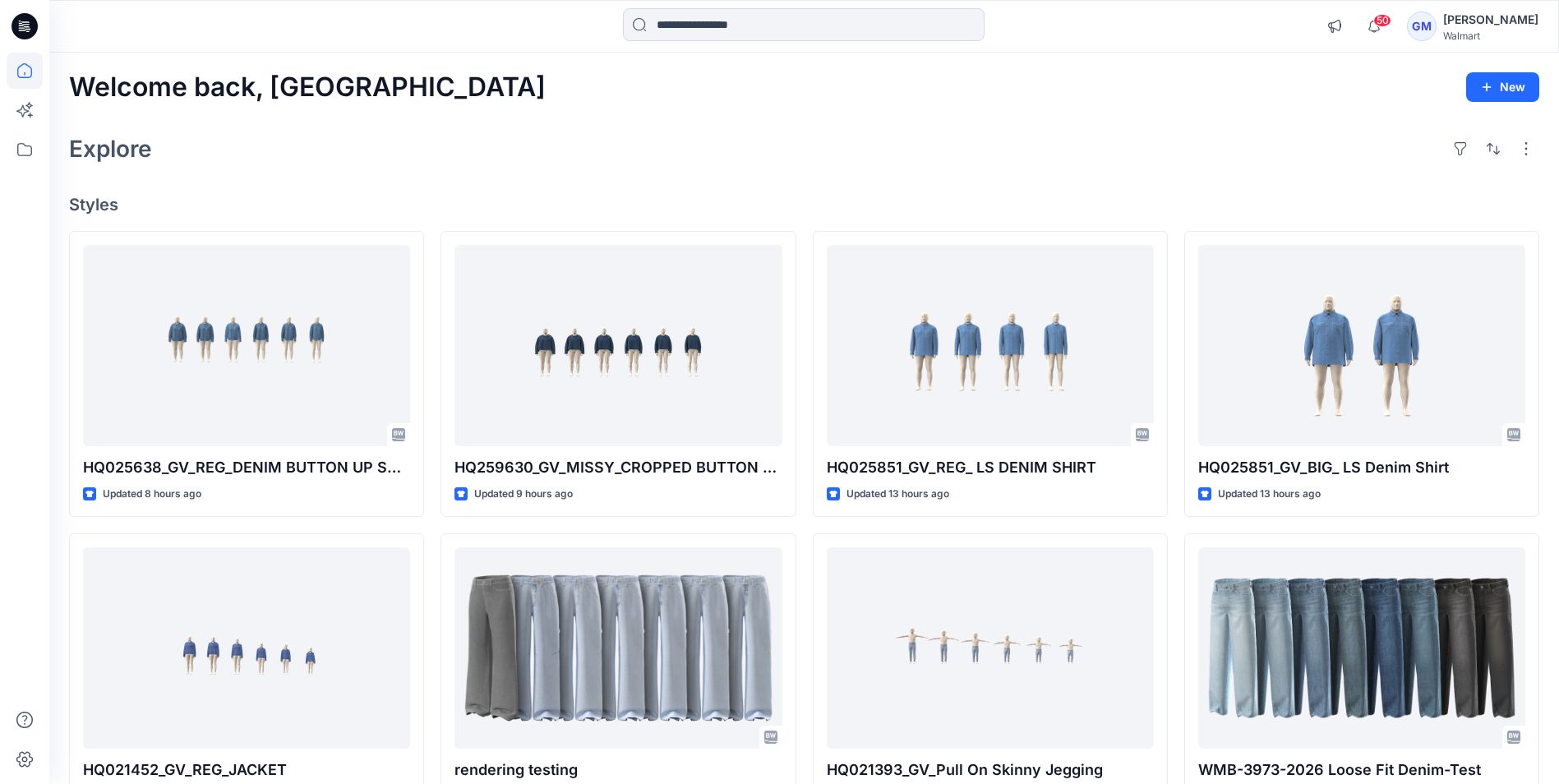
click at [1123, 130] on div "Explore" at bounding box center [804, 149] width 1470 height 40
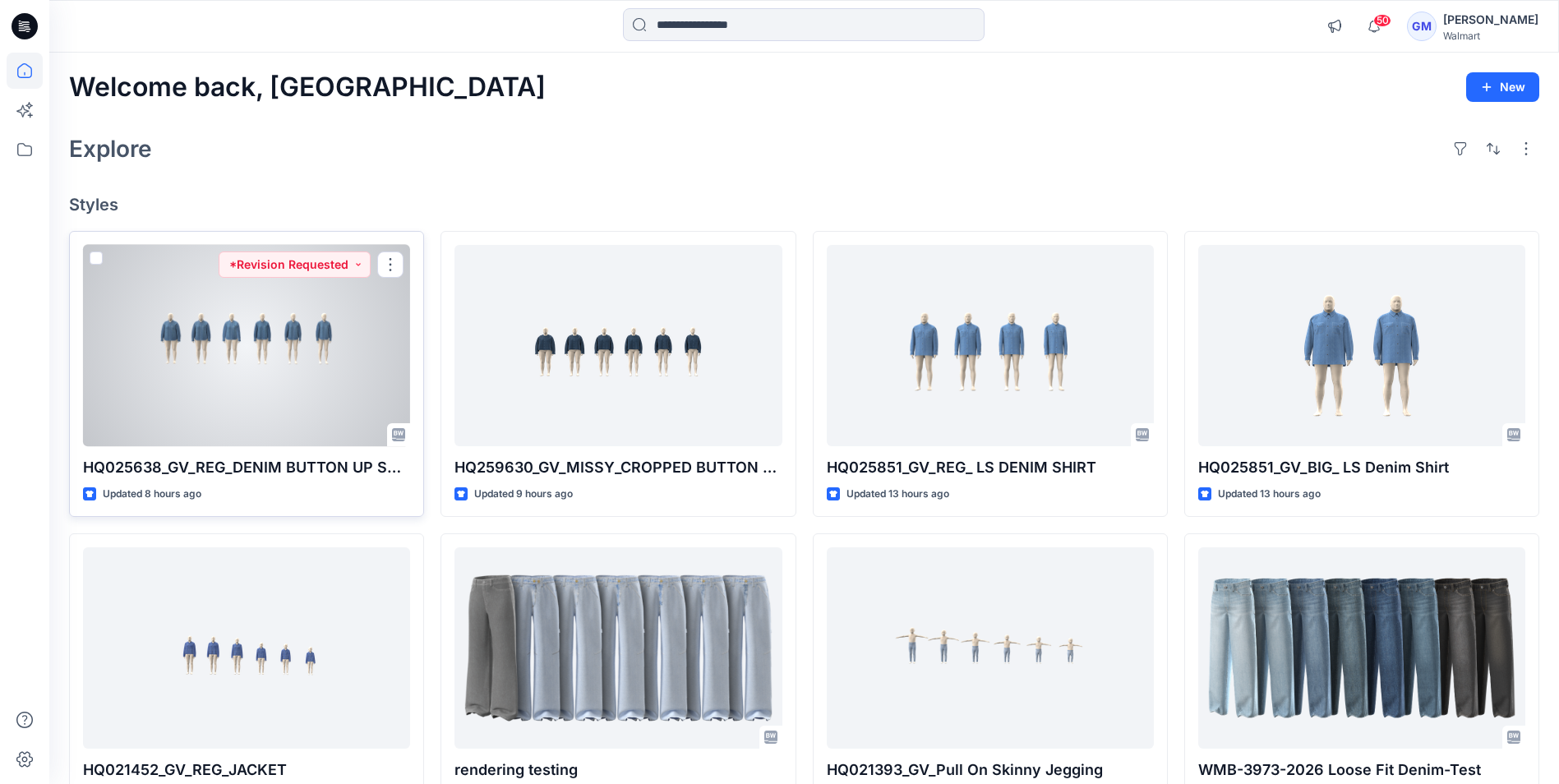
click at [186, 417] on div at bounding box center [246, 346] width 327 height 201
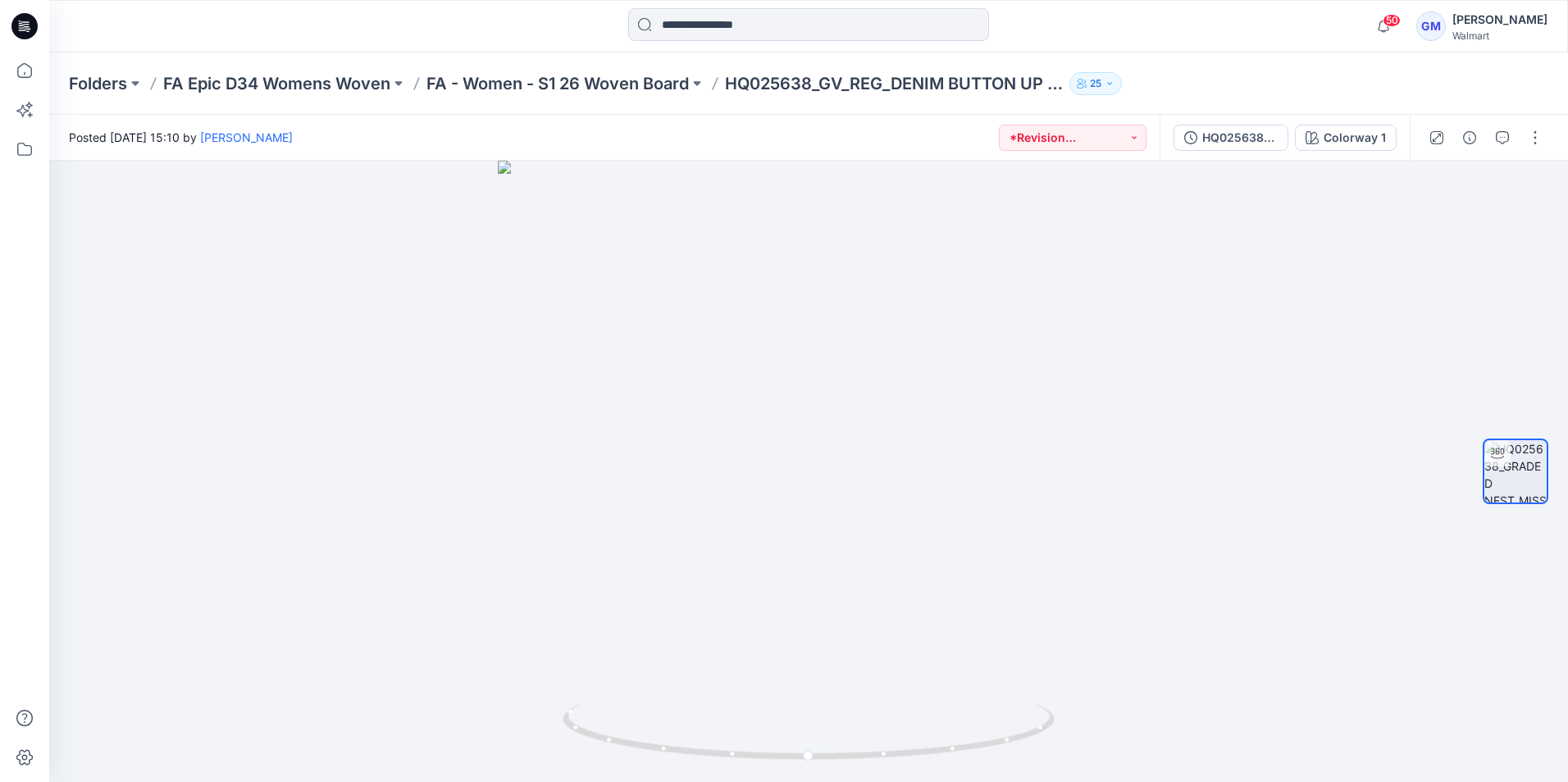
click at [26, 30] on icon at bounding box center [24, 26] width 26 height 26
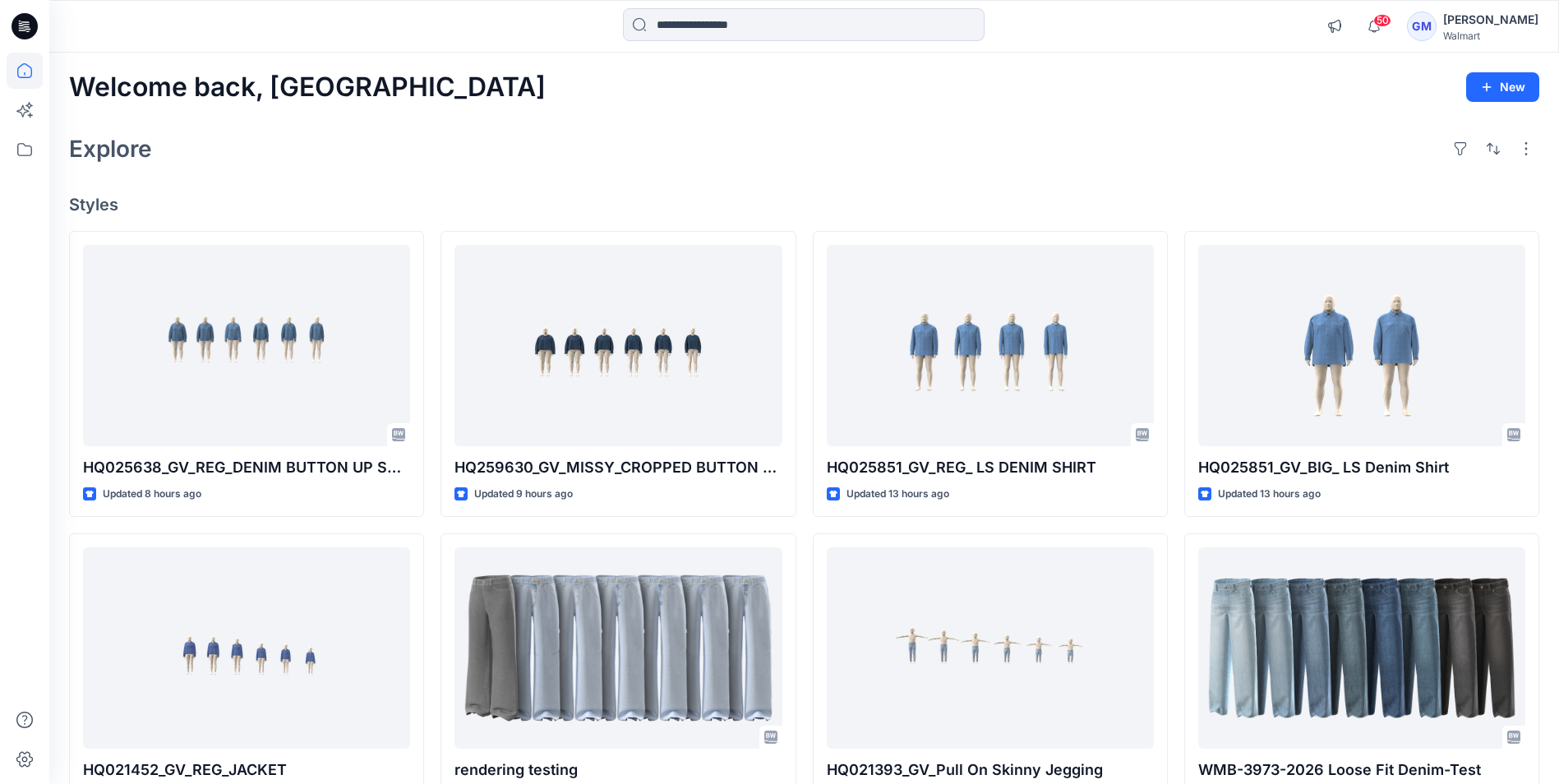
click at [28, 25] on icon at bounding box center [25, 26] width 26 height 26
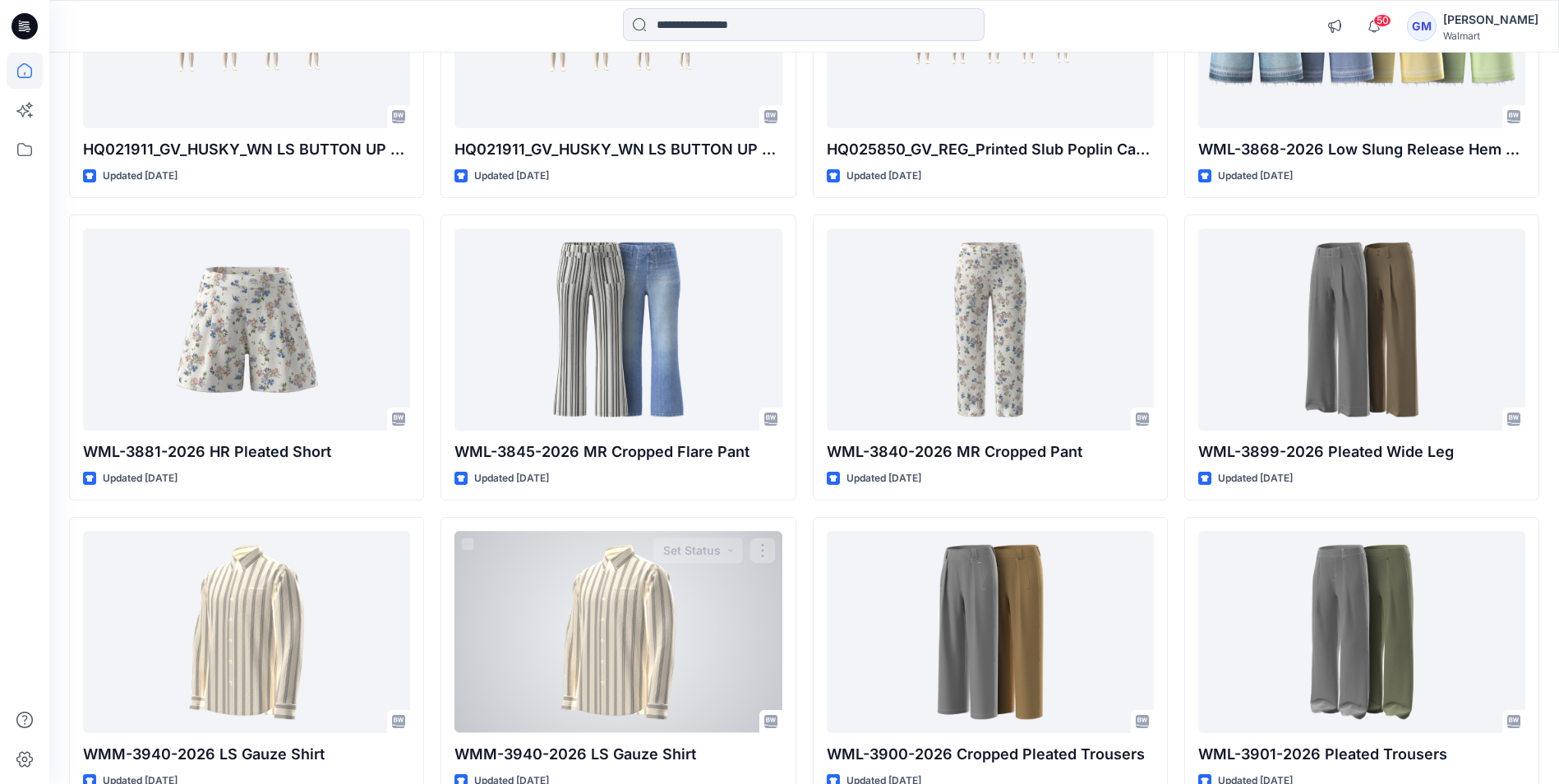
scroll to position [5917, 0]
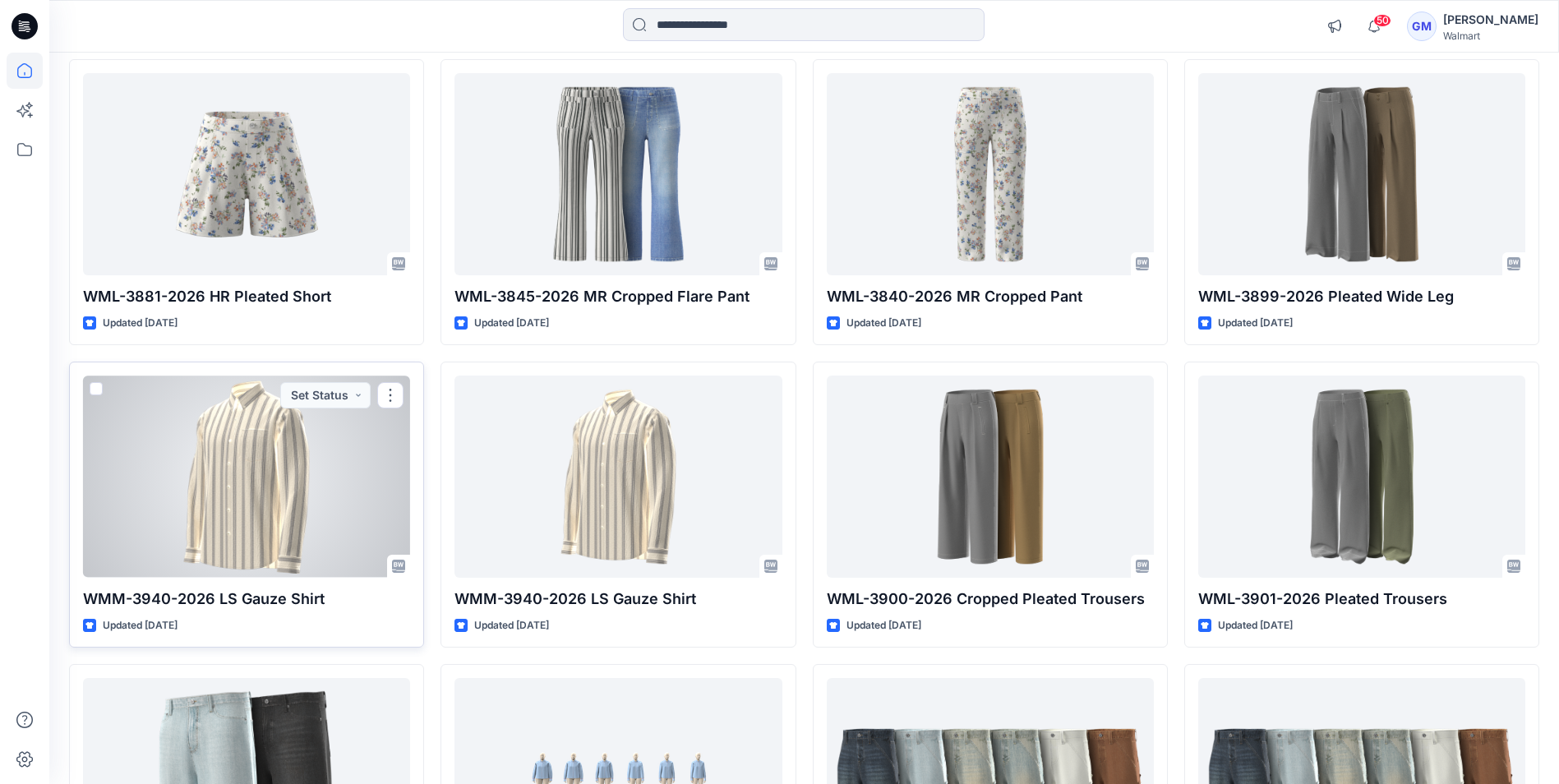
click at [273, 503] on div at bounding box center [246, 476] width 327 height 201
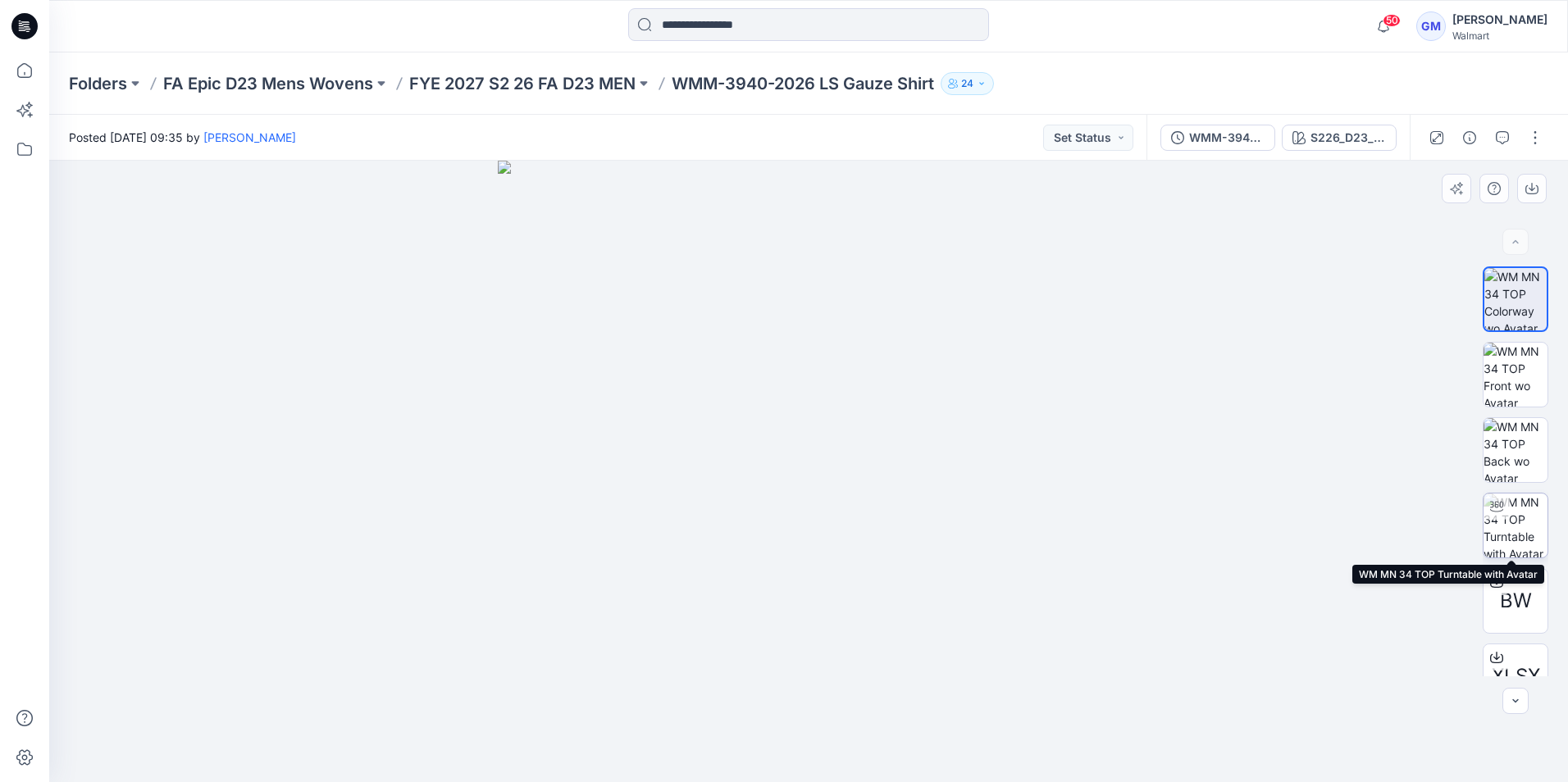
click at [1522, 517] on img at bounding box center [1516, 526] width 64 height 64
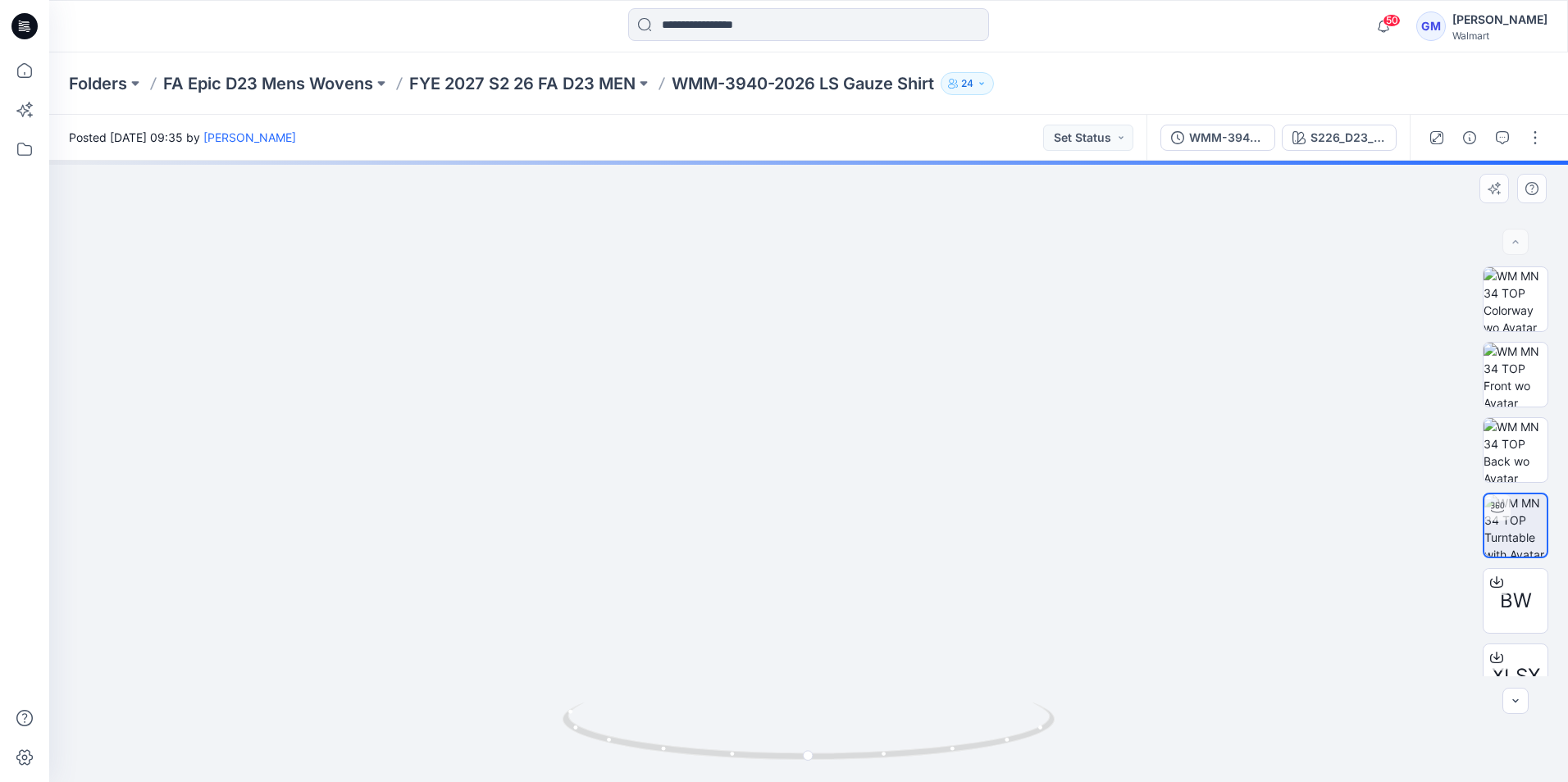
drag, startPoint x: 839, startPoint y: 407, endPoint x: 824, endPoint y: 647, distance: 240.5
click at [841, 655] on img at bounding box center [808, 401] width 1365 height 762
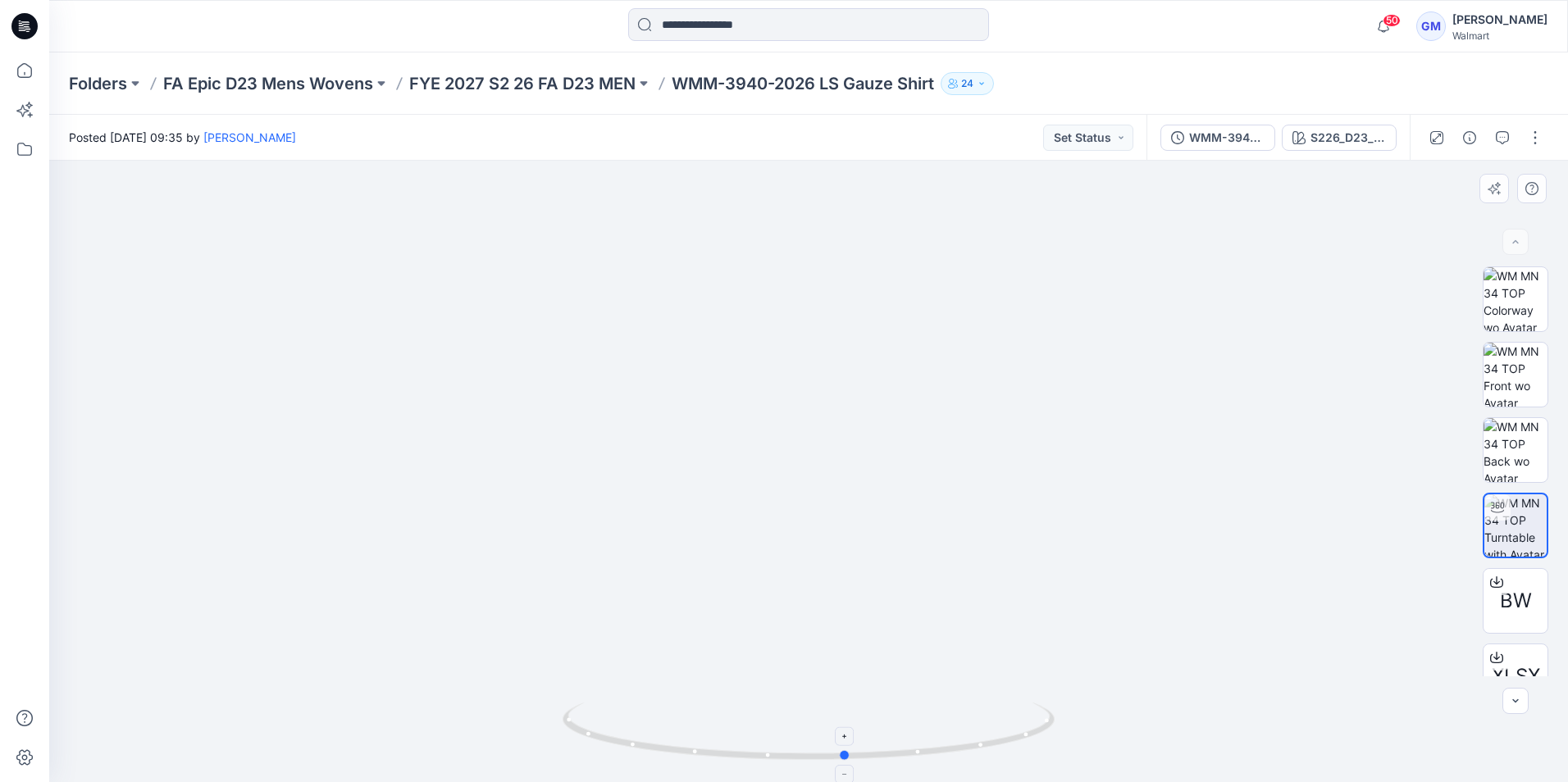
drag, startPoint x: 819, startPoint y: 758, endPoint x: 856, endPoint y: 735, distance: 43.6
click at [856, 735] on icon at bounding box center [811, 733] width 496 height 62
drag, startPoint x: 763, startPoint y: 571, endPoint x: 768, endPoint y: 585, distance: 14.9
click at [768, 585] on img at bounding box center [808, 416] width 1380 height 732
drag, startPoint x: 32, startPoint y: 32, endPoint x: 45, endPoint y: 72, distance: 42.1
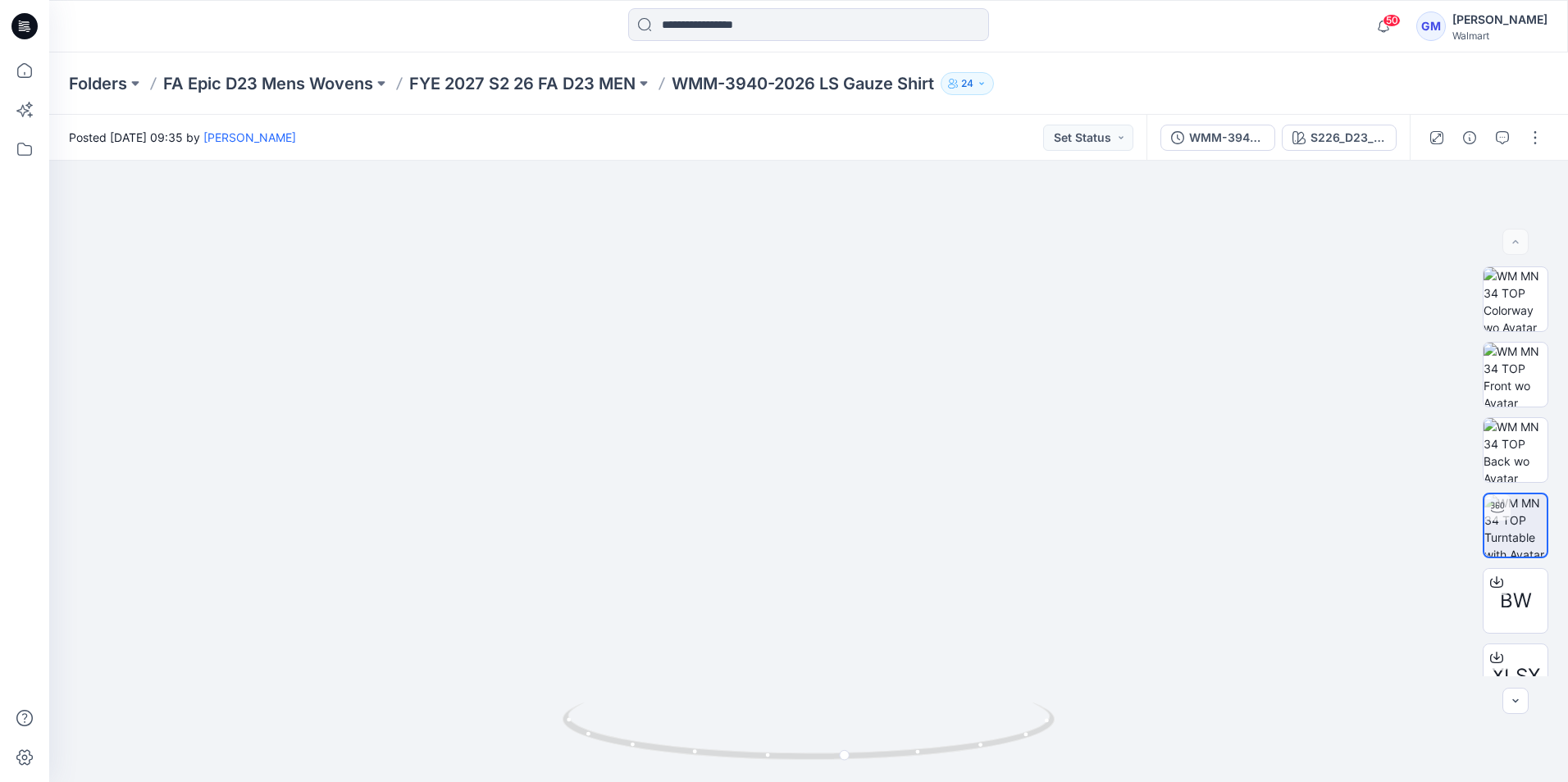
click at [32, 32] on icon at bounding box center [24, 26] width 26 height 26
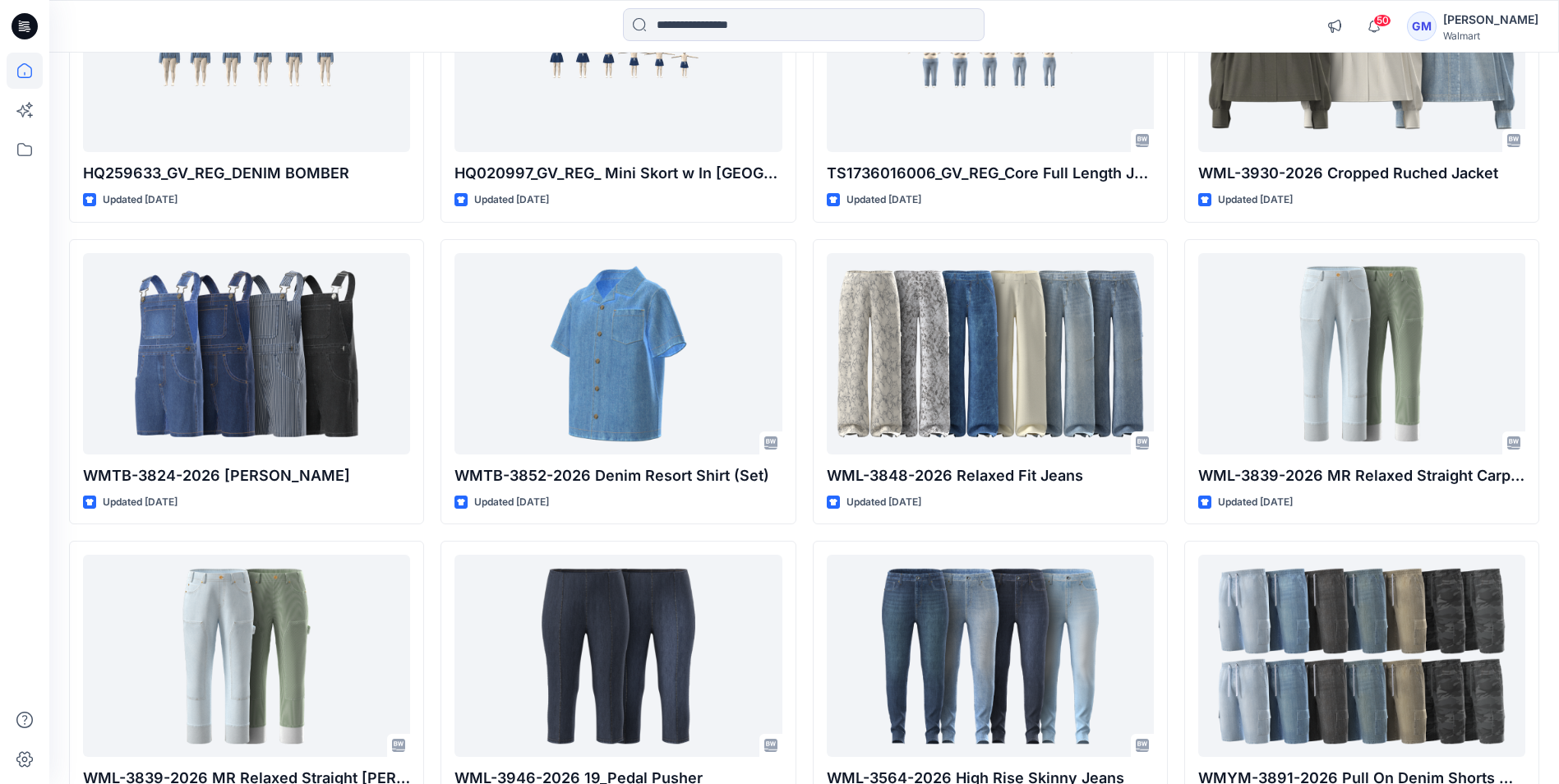
scroll to position [1233, 0]
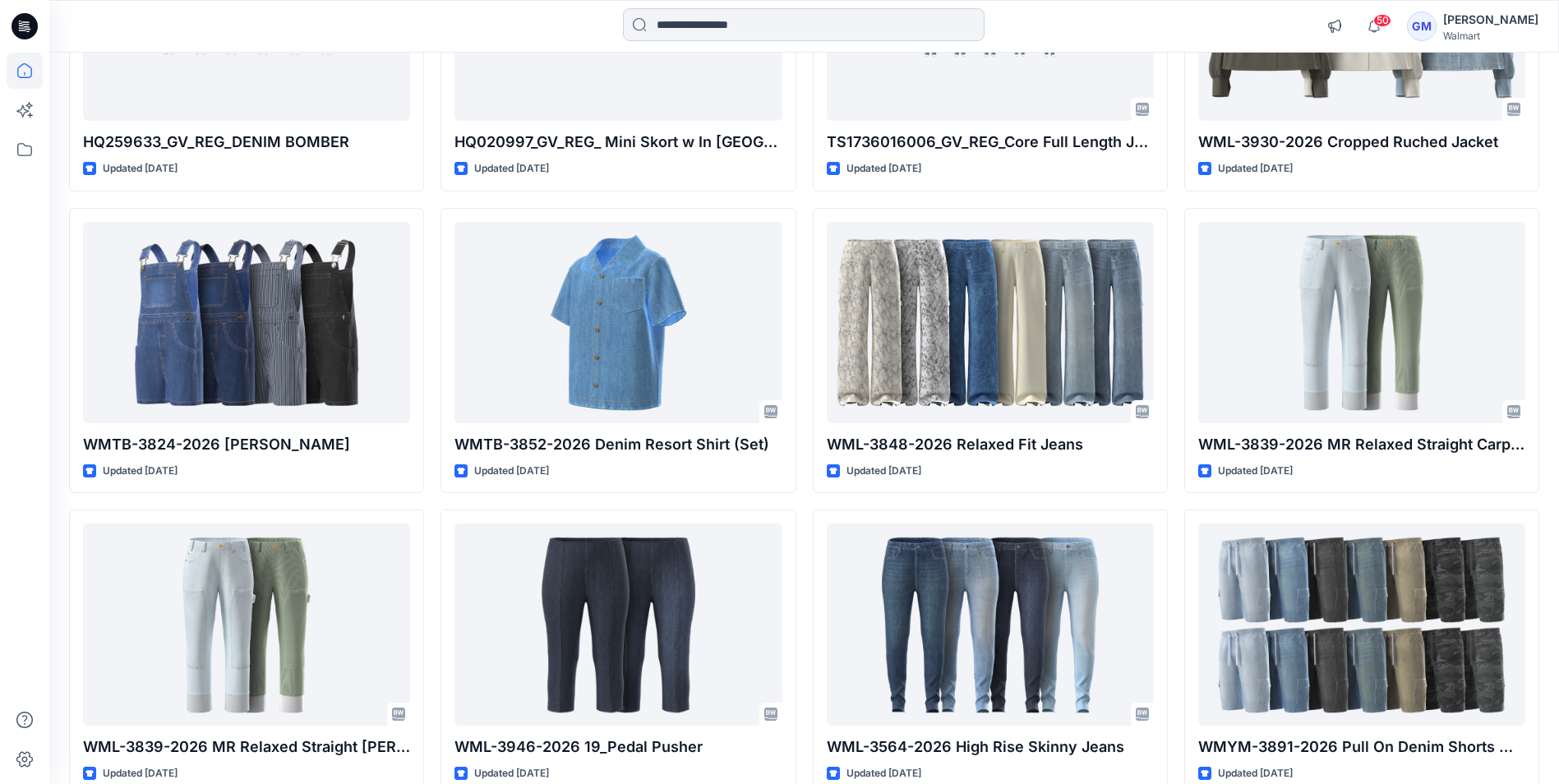
click at [816, 23] on input at bounding box center [804, 25] width 362 height 33
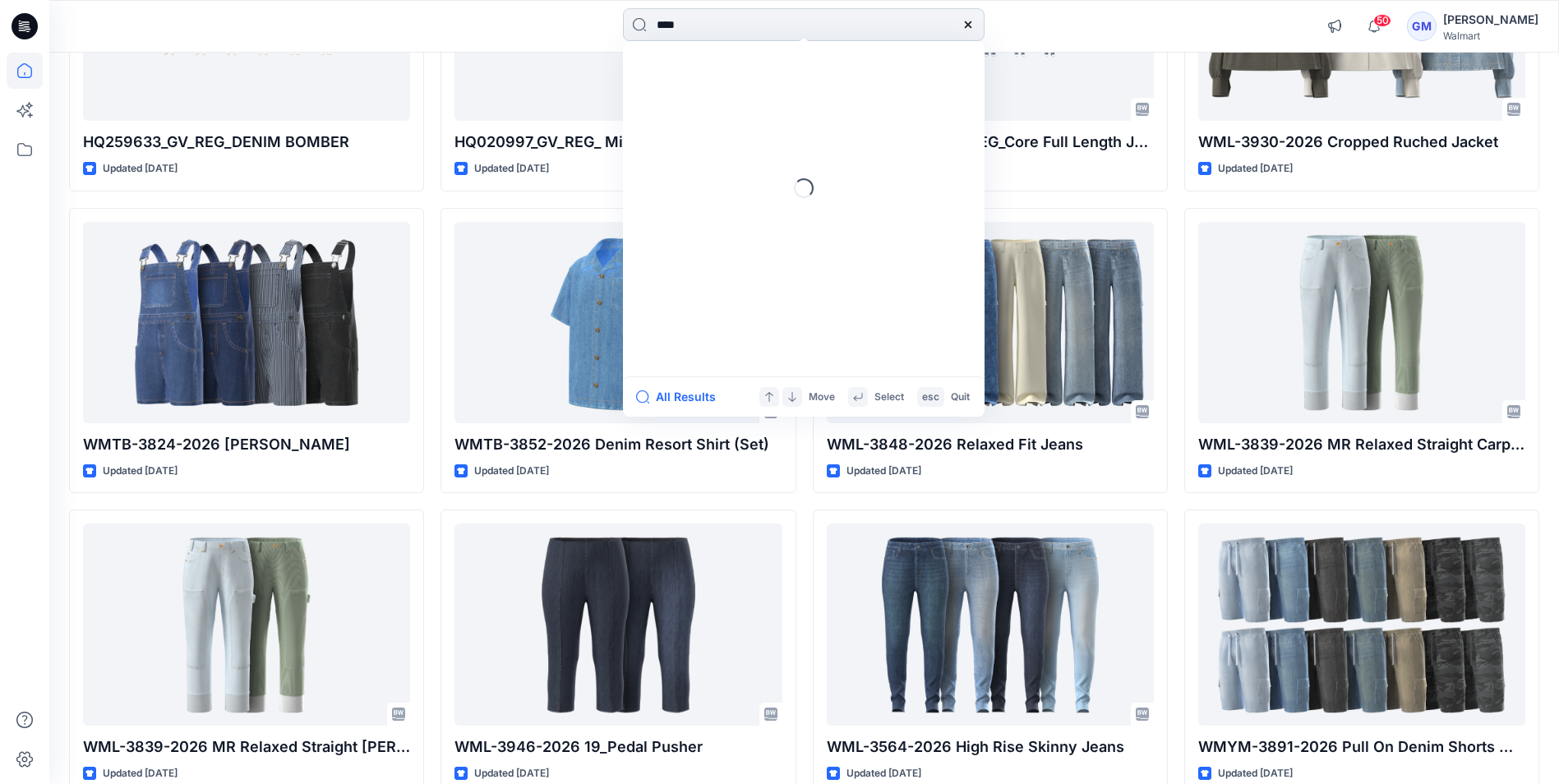
type input "****"
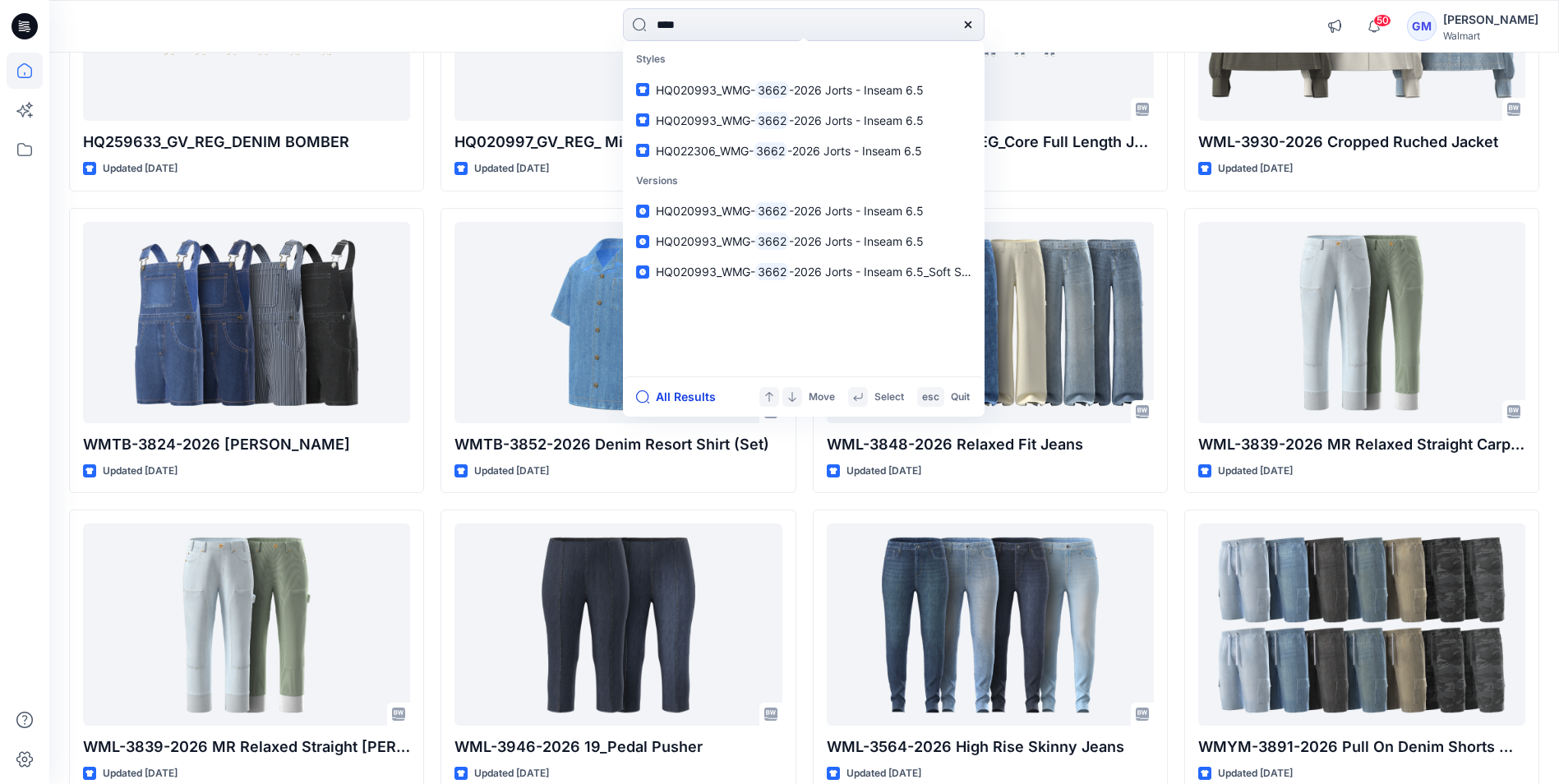
click at [703, 392] on button "All Results" at bounding box center [681, 397] width 91 height 19
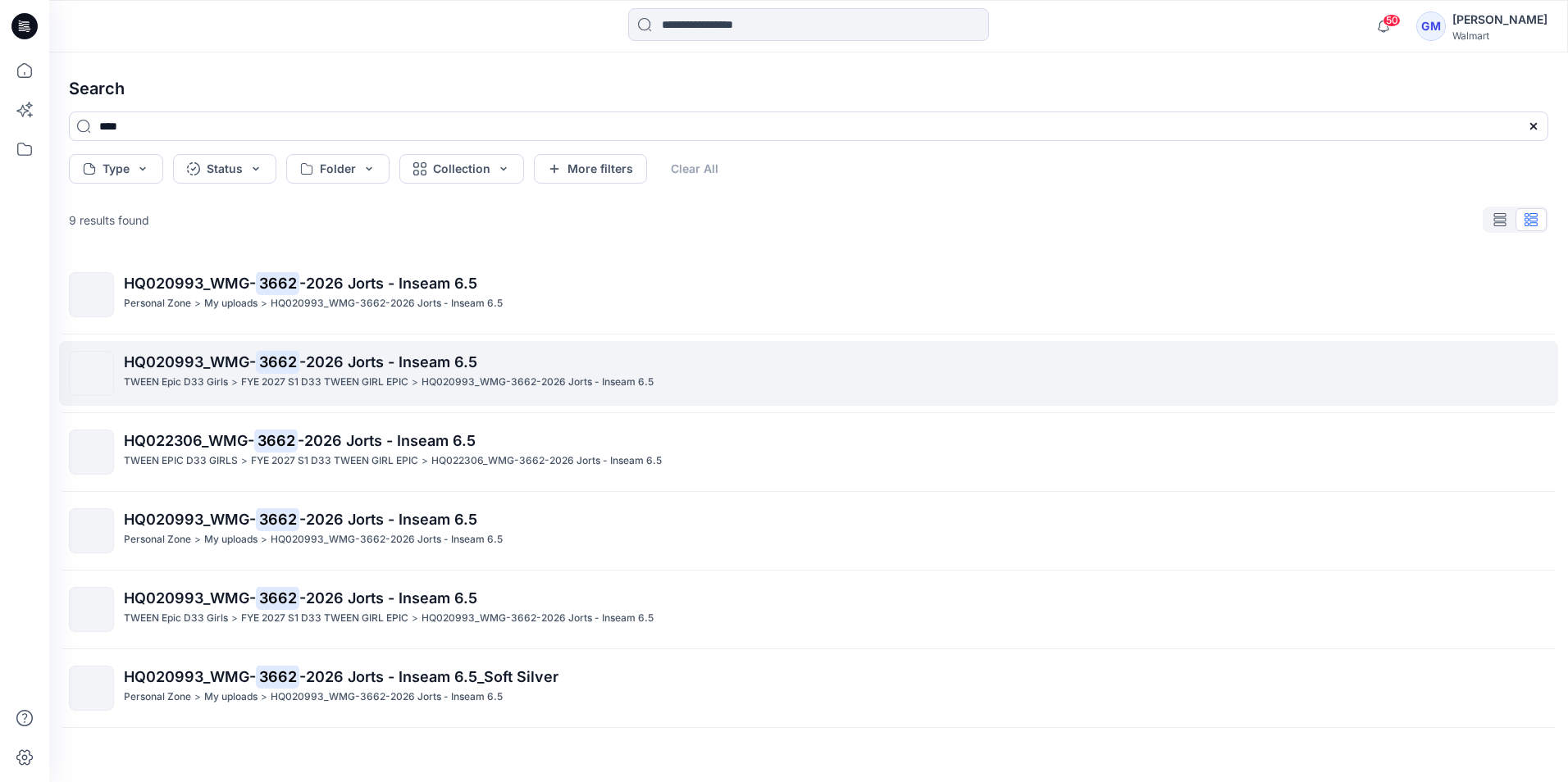
click at [354, 373] on p "HQ020993_WMG- 3662 -2026 Jorts - Inseam 6.5" at bounding box center [835, 362] width 1424 height 23
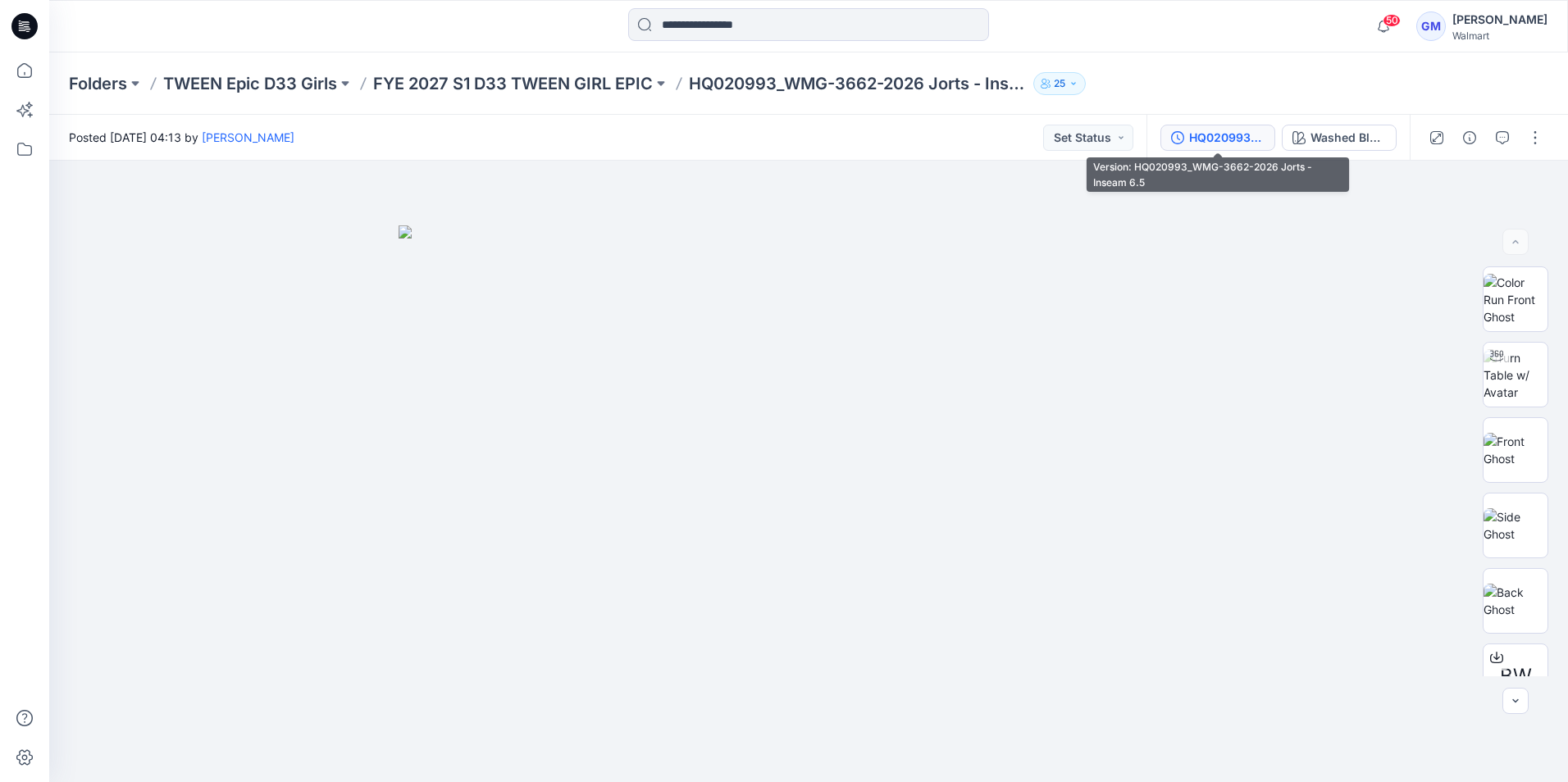
click at [1226, 139] on div "HQ020993_WMG-3662-2026 Jorts - Inseam 6.5" at bounding box center [1226, 138] width 75 height 18
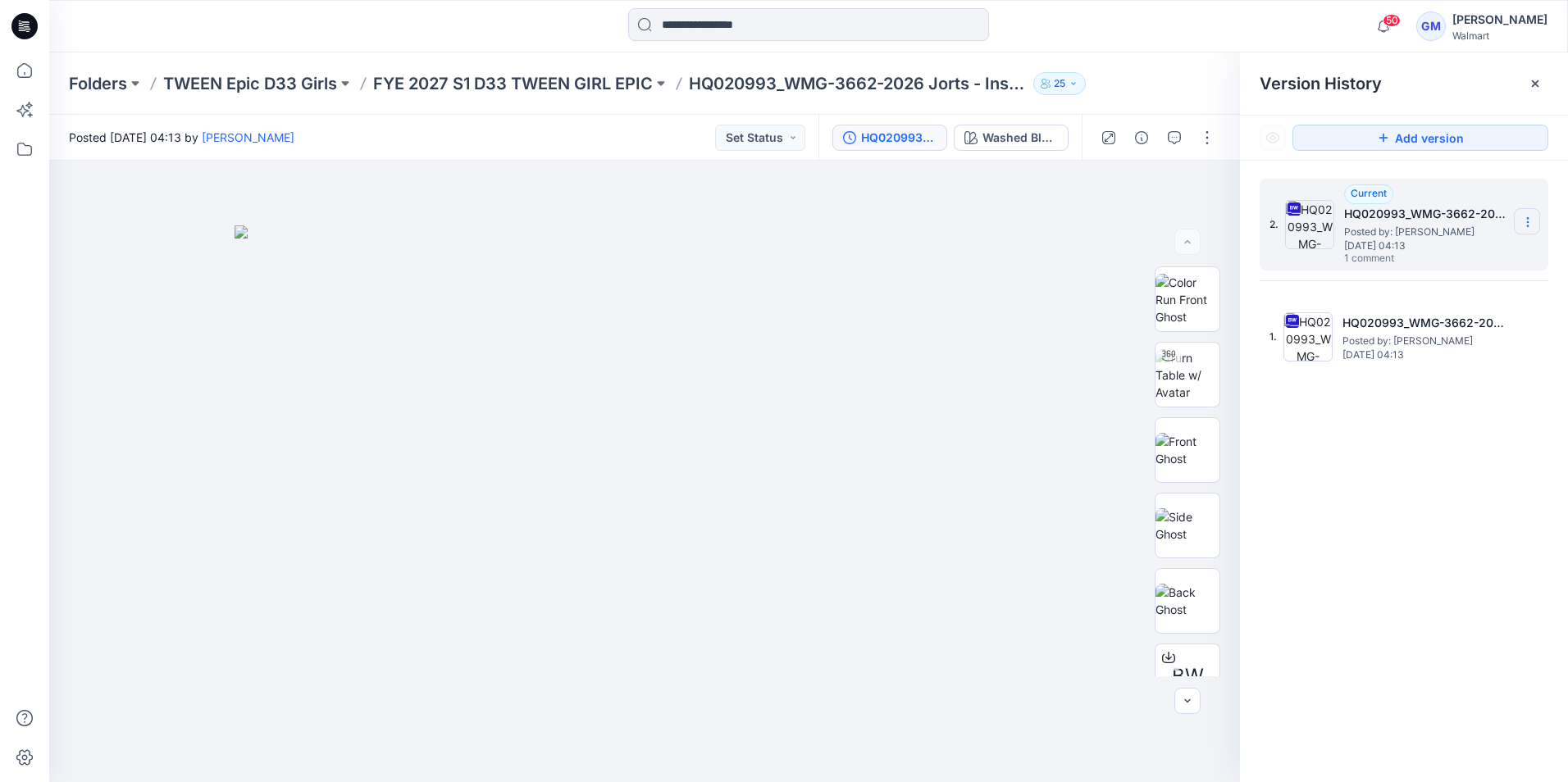
click at [1533, 217] on icon at bounding box center [1528, 223] width 14 height 13
click at [1484, 250] on span "Download Source BW File" at bounding box center [1445, 254] width 137 height 19
